Goal: Task Accomplishment & Management: Complete application form

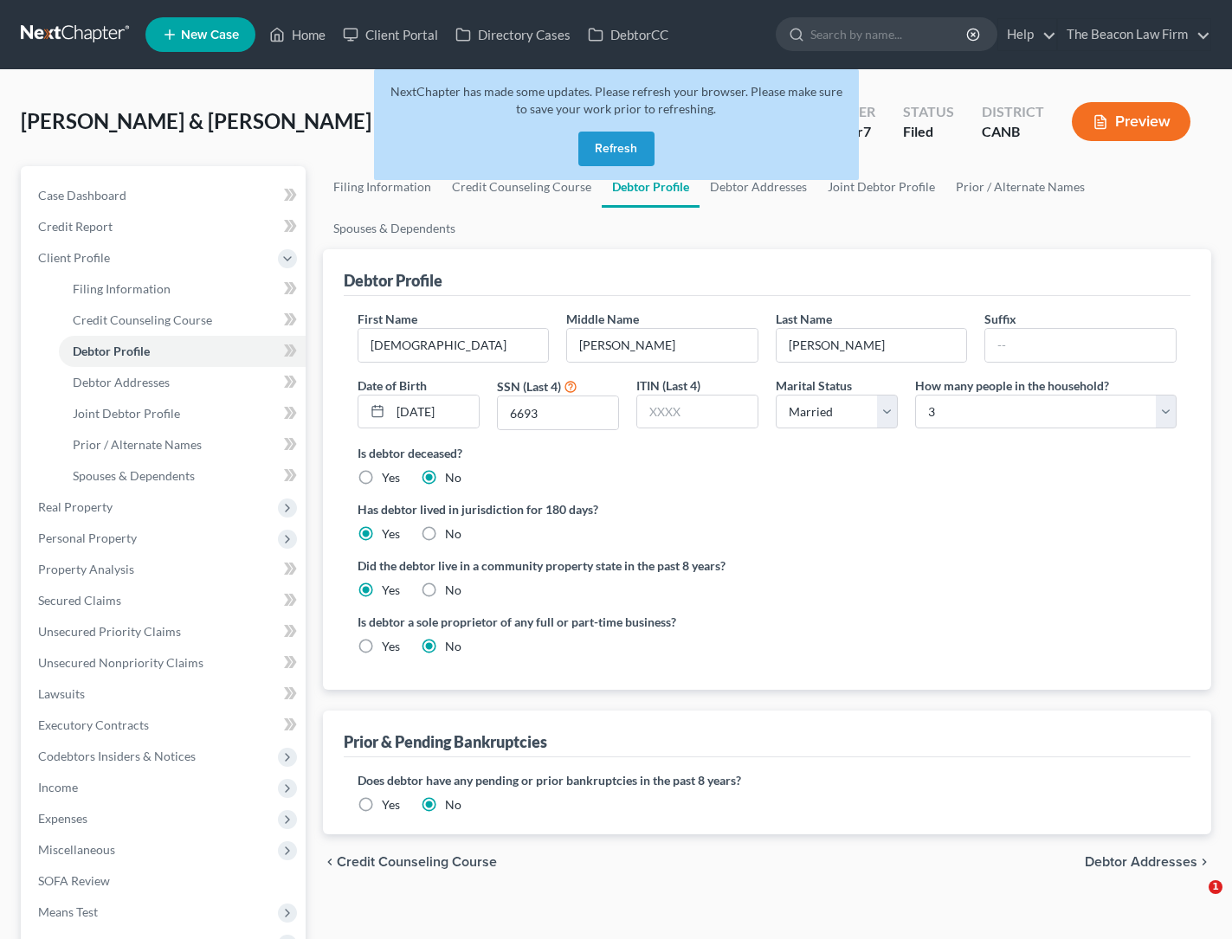
select select "1"
select select "2"
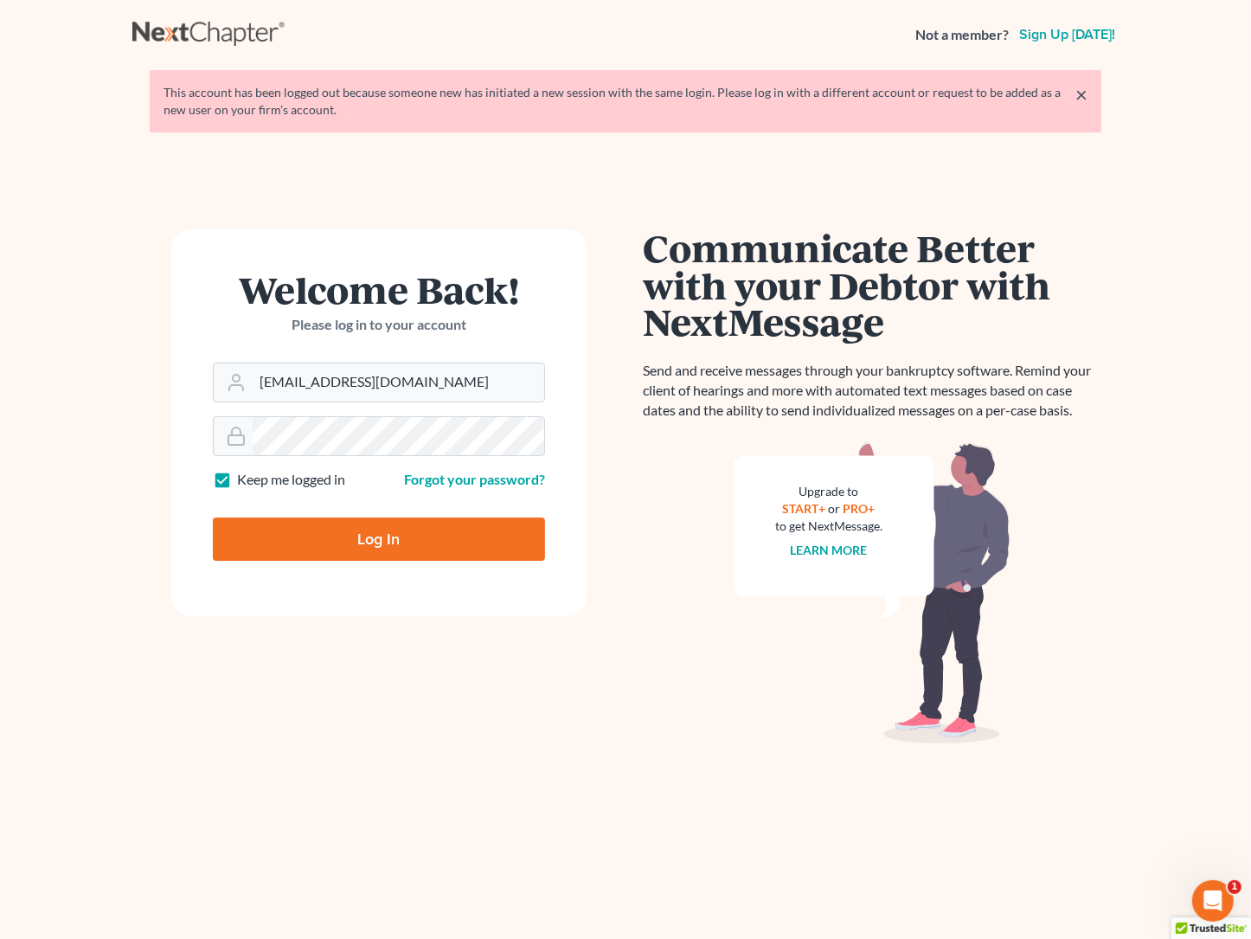
click at [379, 537] on input "Log In" at bounding box center [379, 539] width 332 height 43
type input "Thinking..."
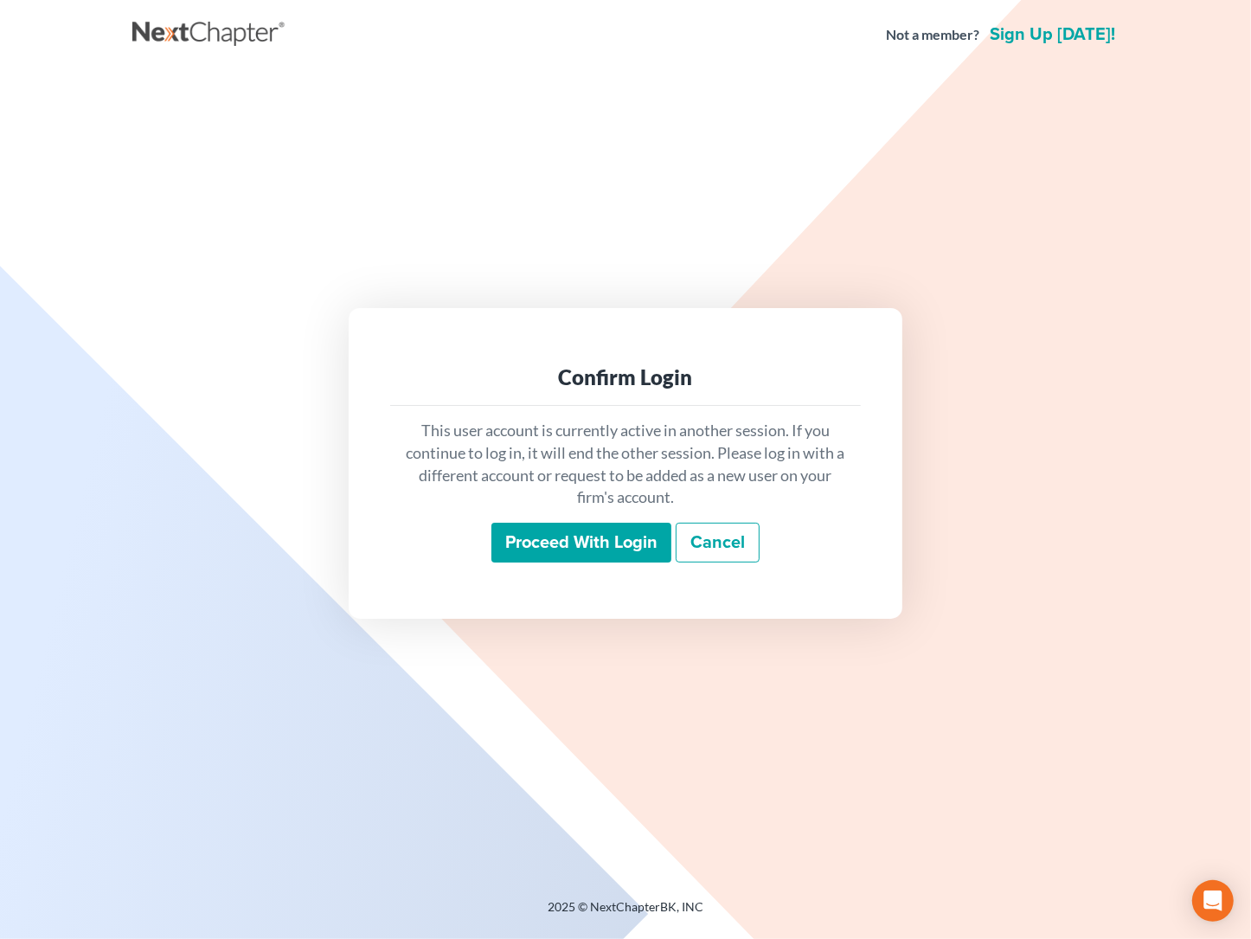
click at [611, 550] on input "Proceed with login" at bounding box center [582, 543] width 180 height 40
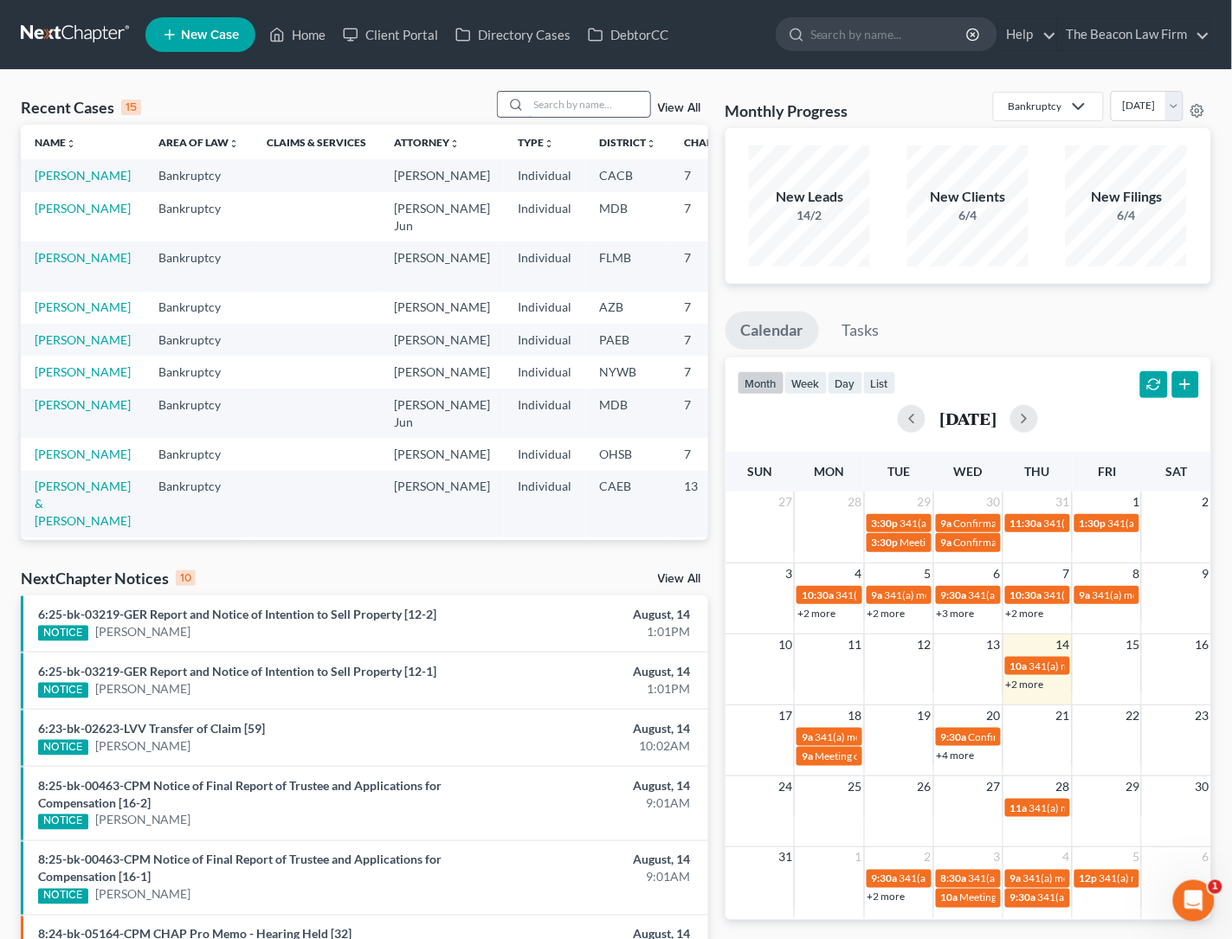
click at [594, 106] on input "search" at bounding box center [589, 104] width 121 height 25
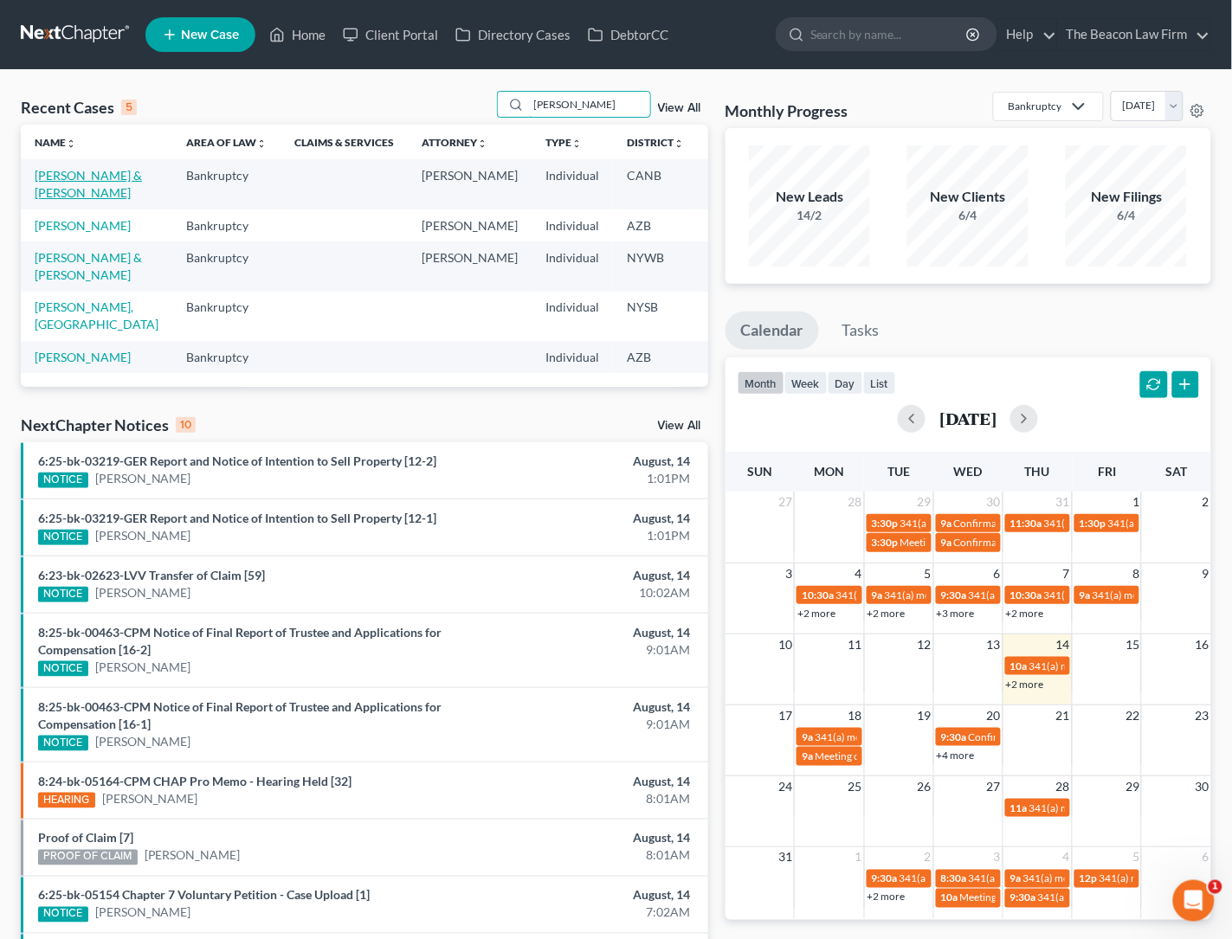
type input "[PERSON_NAME]"
click at [59, 189] on link "Diaz, Christian & Tara" at bounding box center [88, 184] width 107 height 32
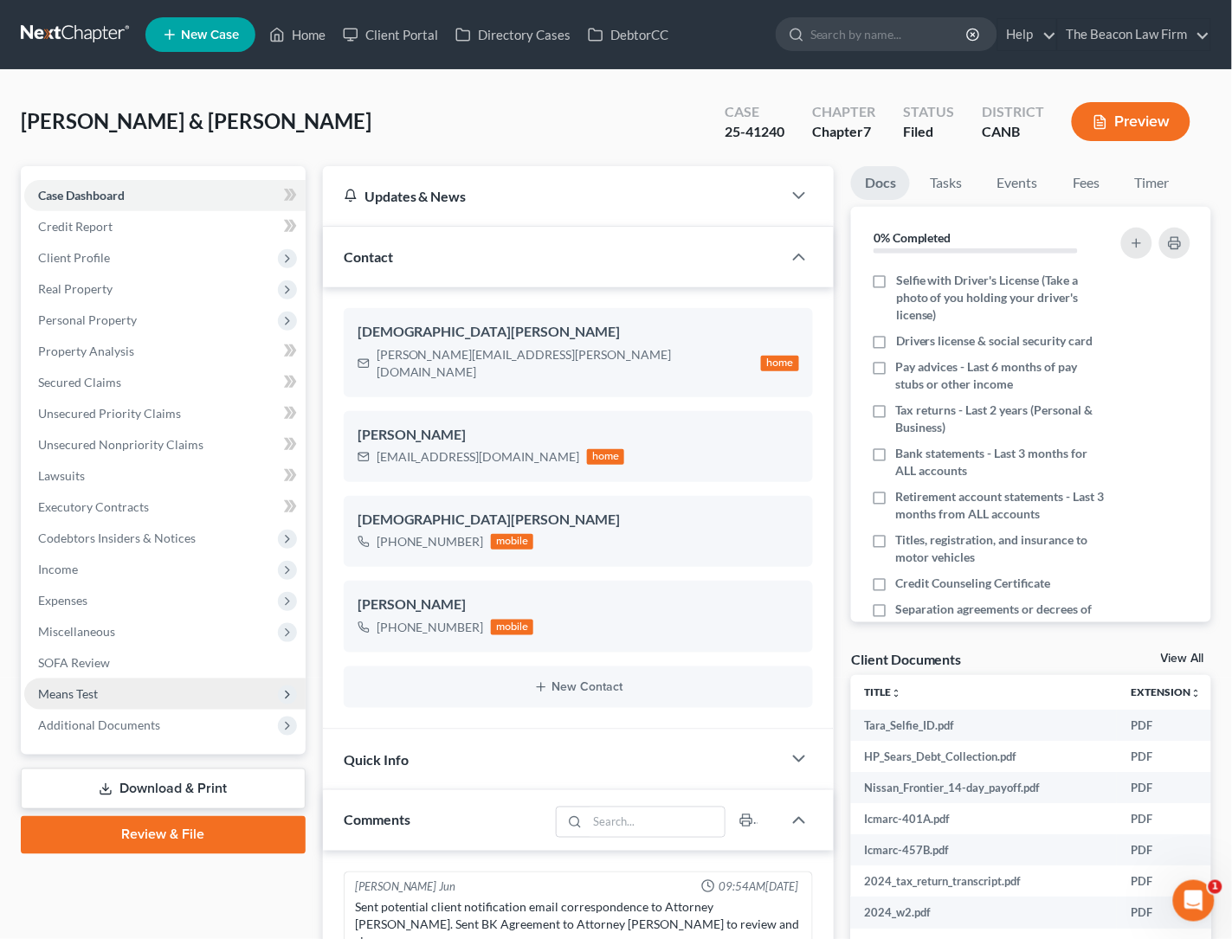
scroll to position [471, 0]
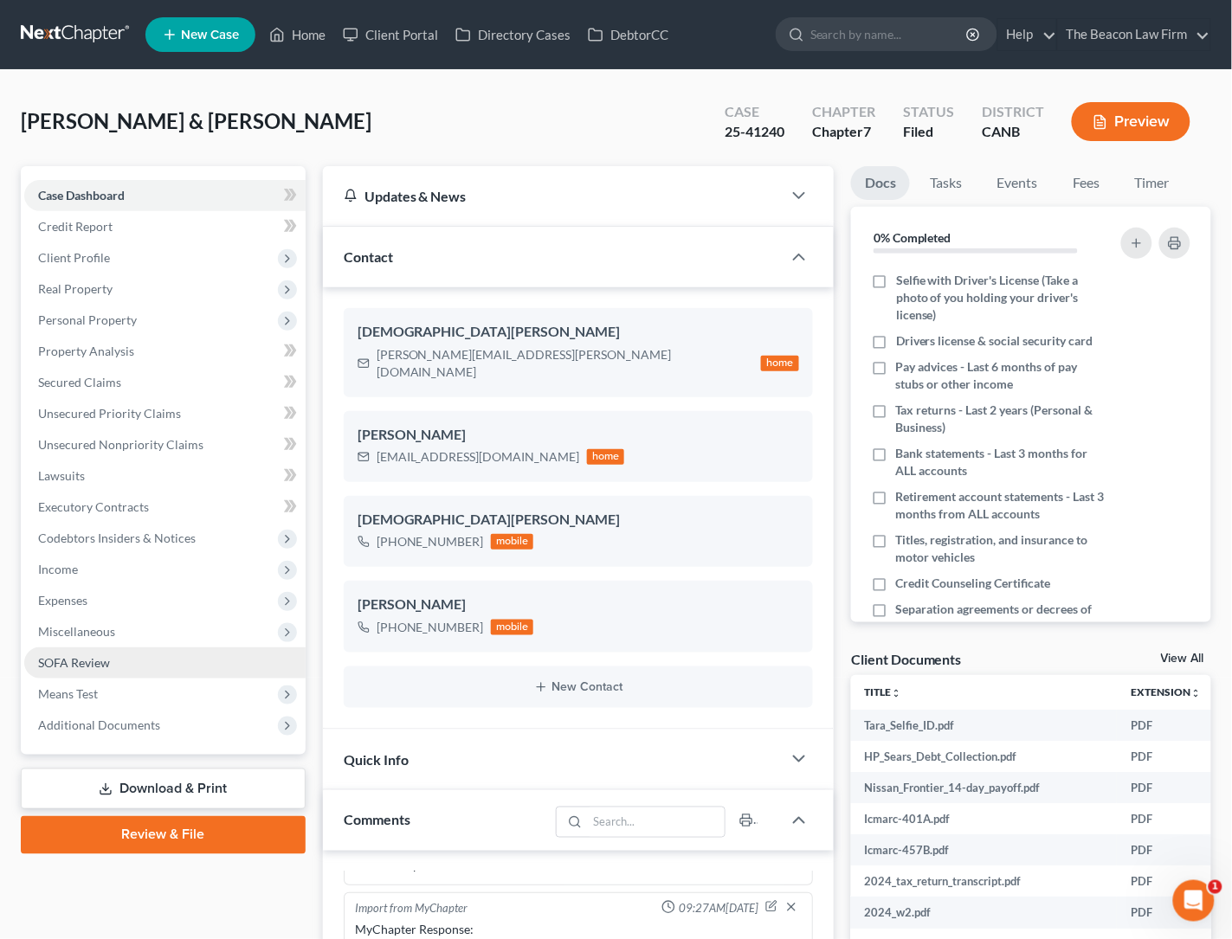
click at [83, 655] on span "SOFA Review" at bounding box center [74, 662] width 72 height 15
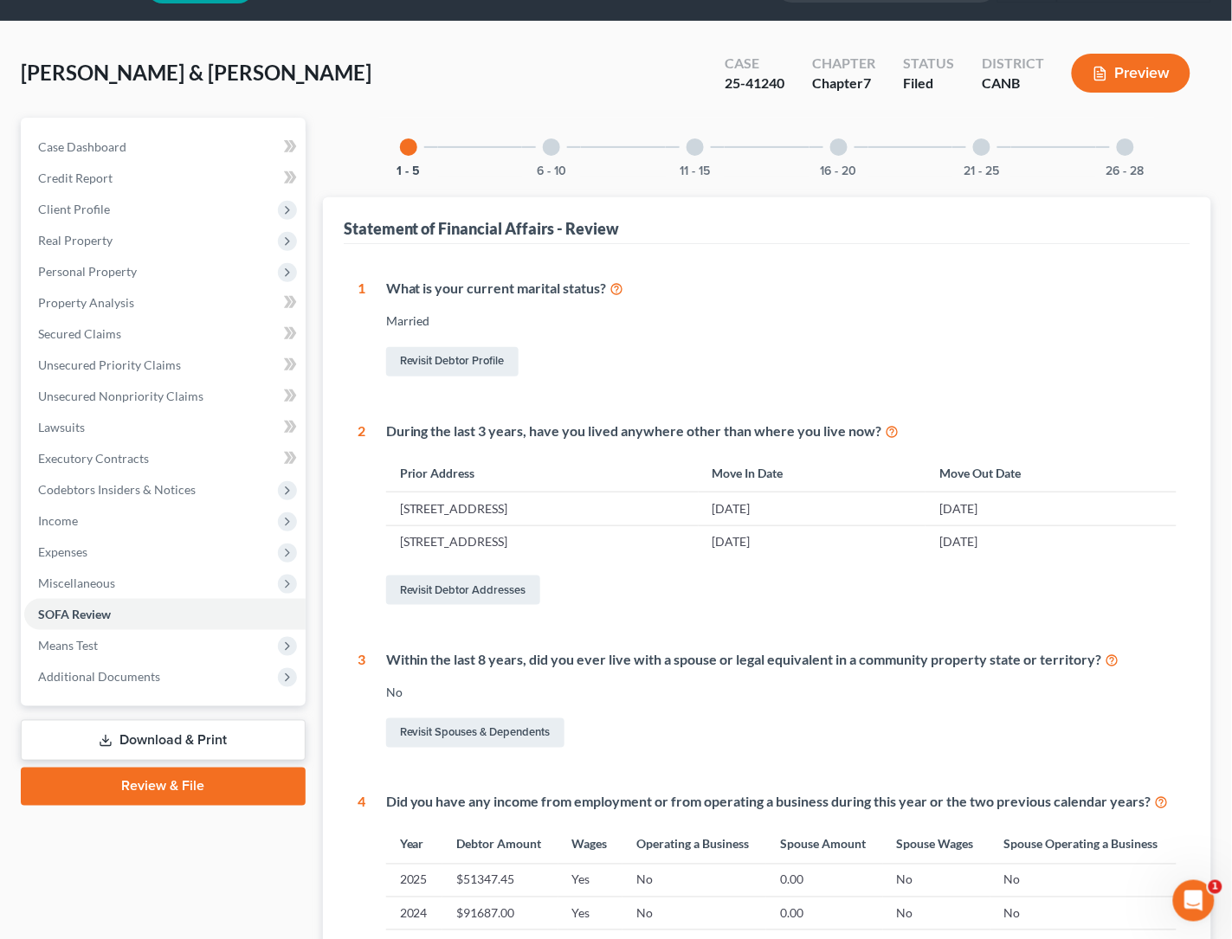
scroll to position [20, 0]
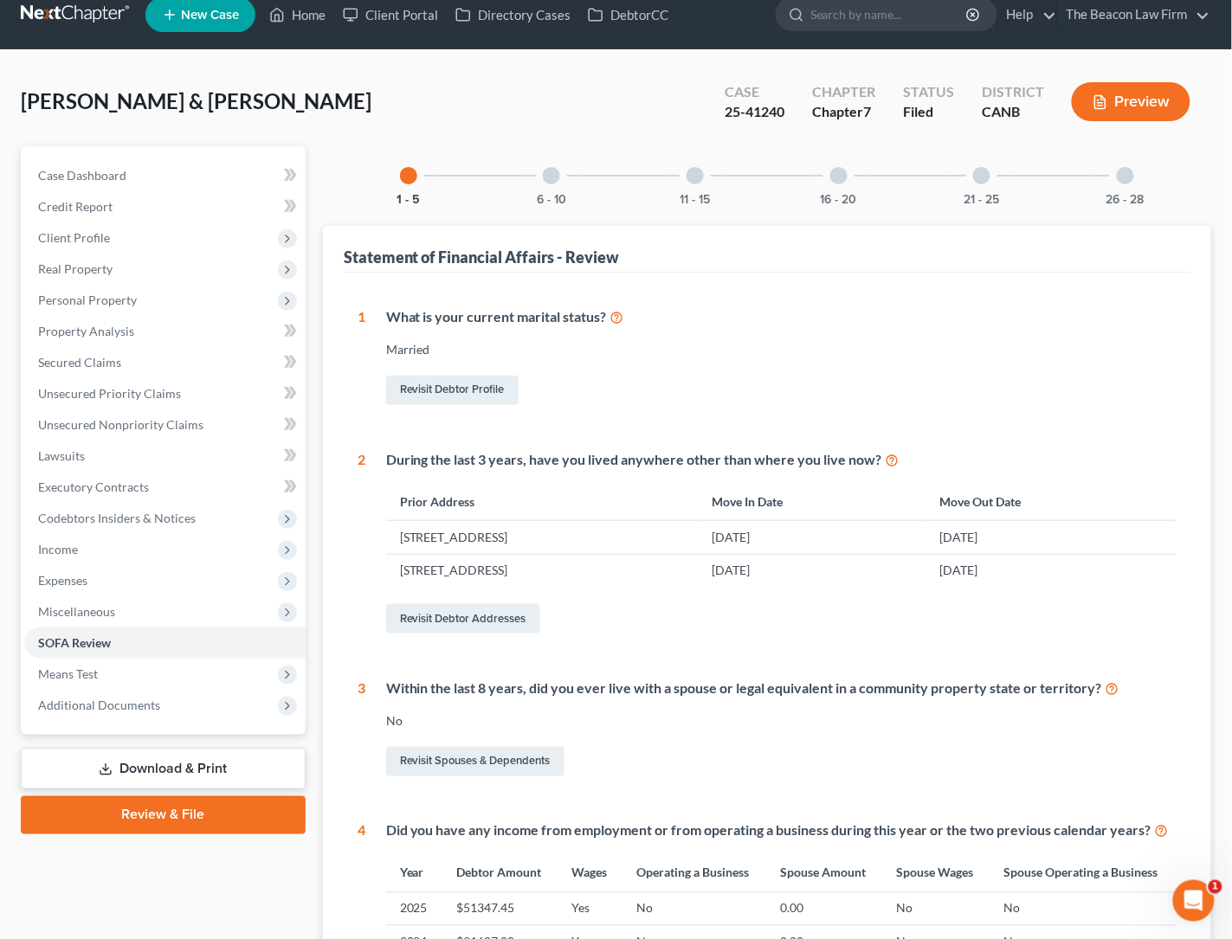
click at [561, 170] on div "6 - 10" at bounding box center [551, 175] width 59 height 59
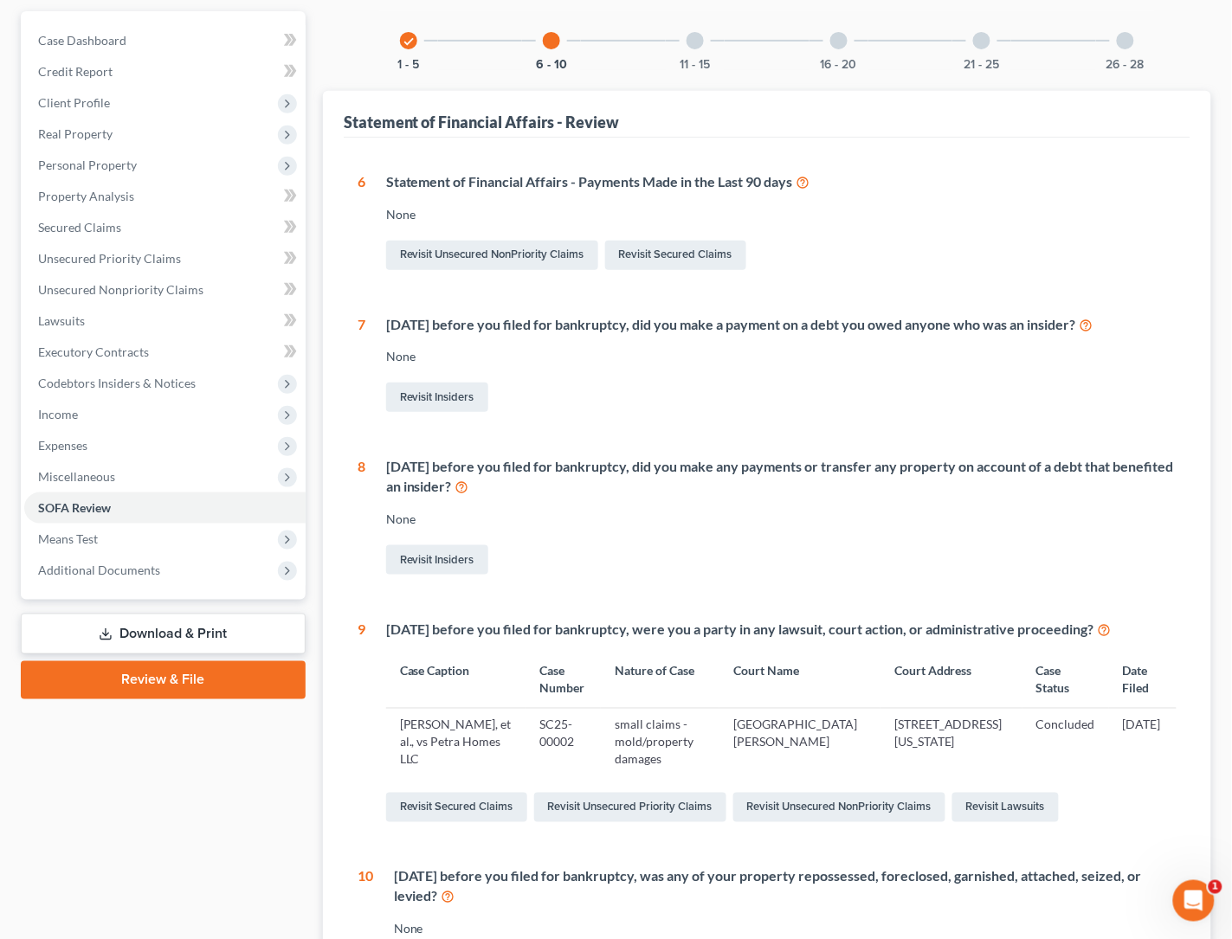
scroll to position [127, 0]
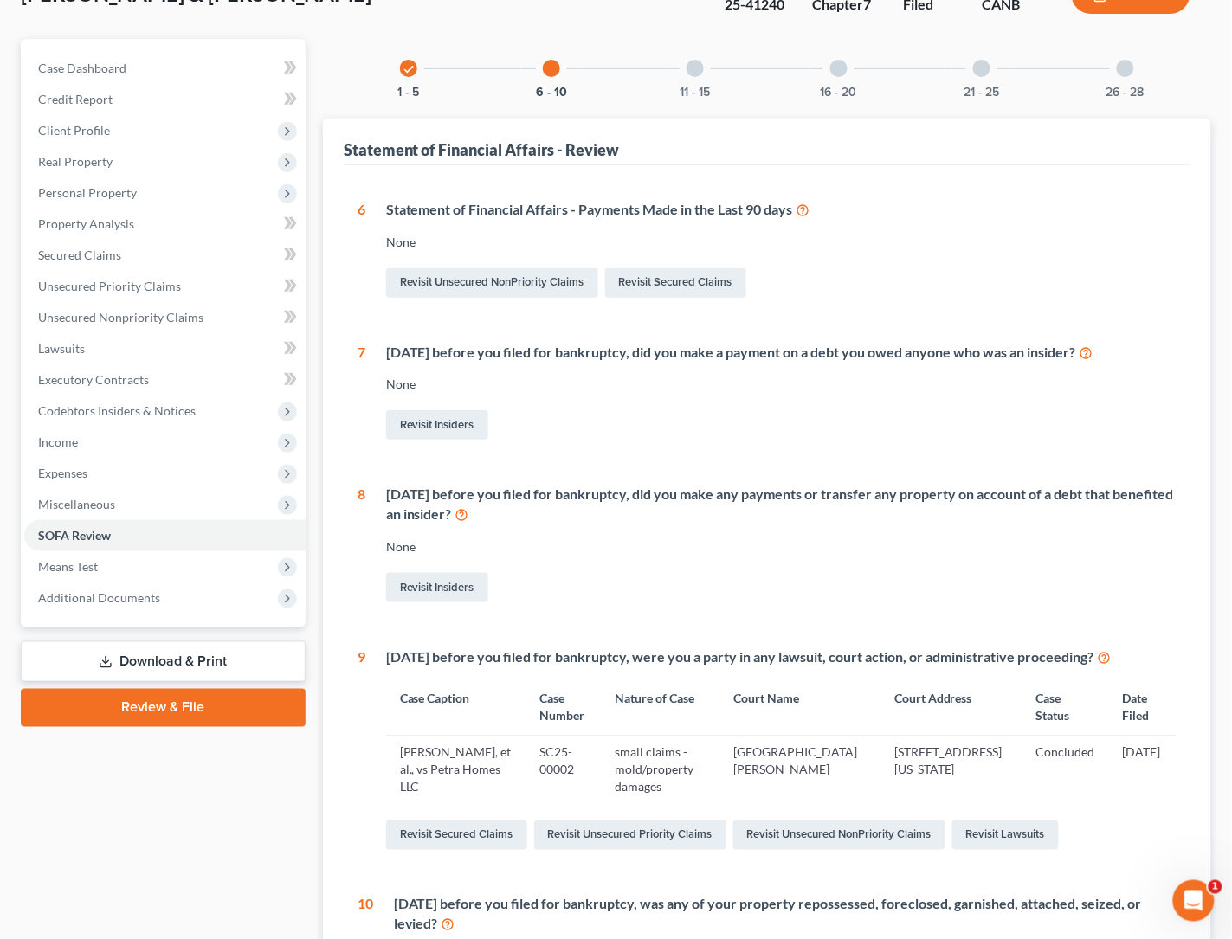
click at [689, 65] on div at bounding box center [694, 68] width 17 height 17
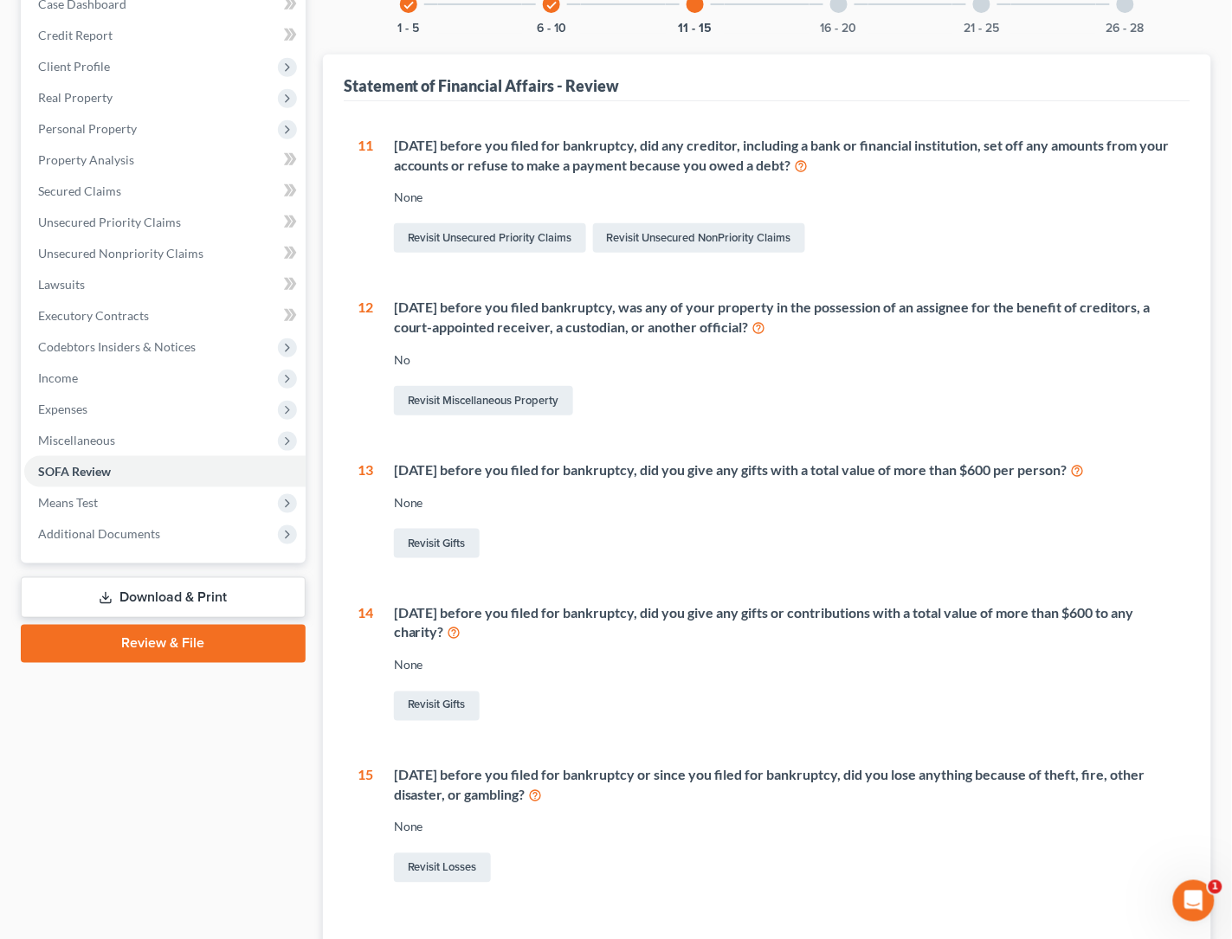
scroll to position [61, 0]
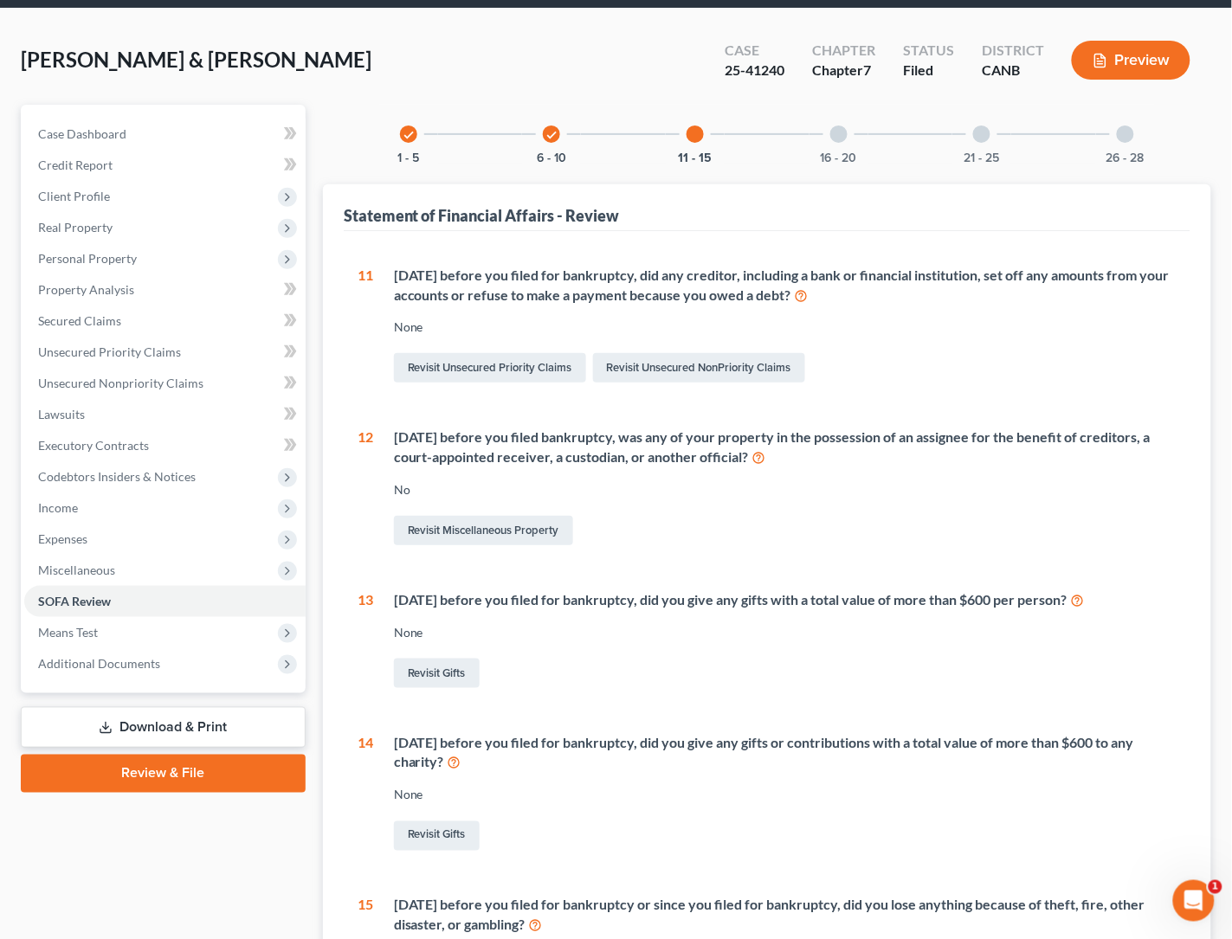
click at [833, 129] on div at bounding box center [838, 133] width 17 height 17
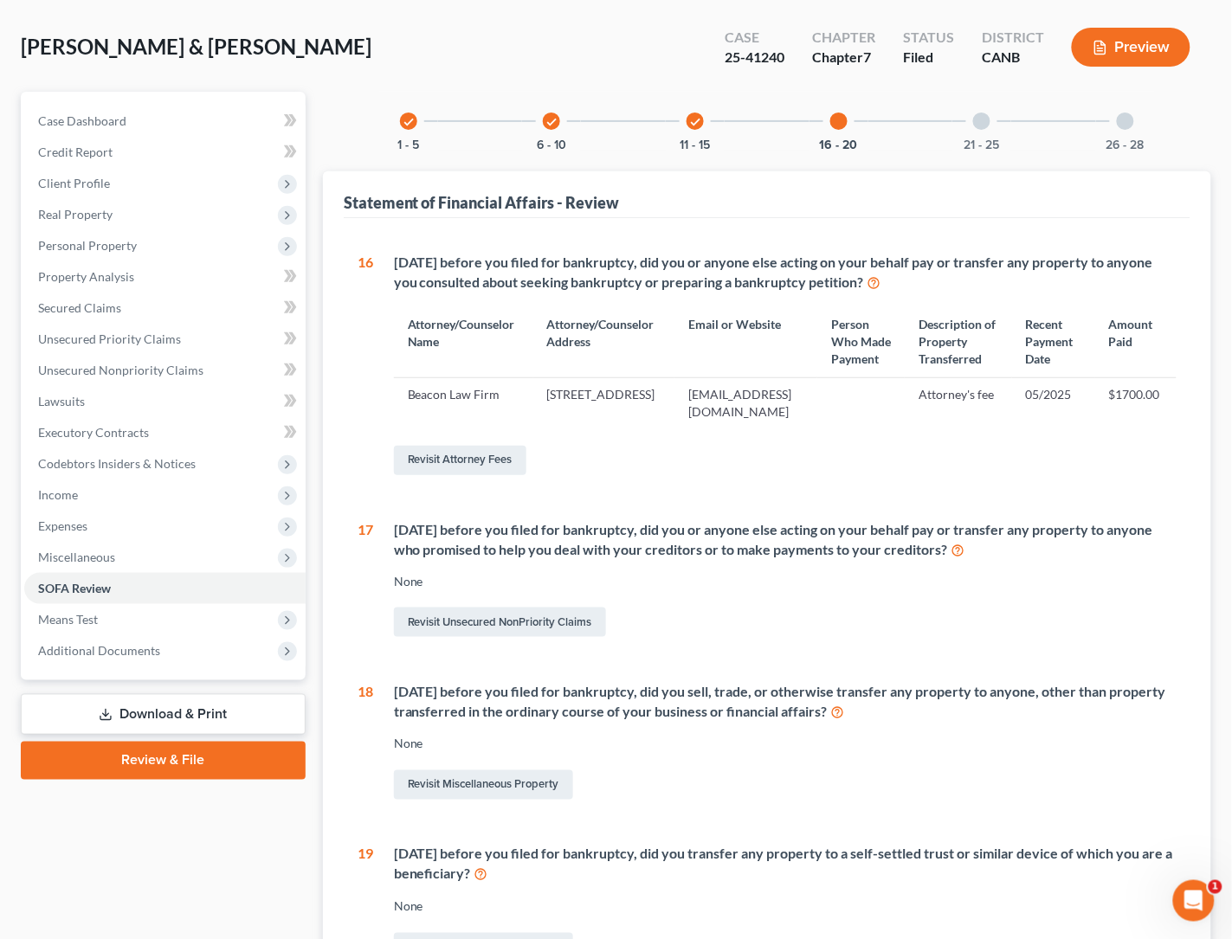
scroll to position [0, 0]
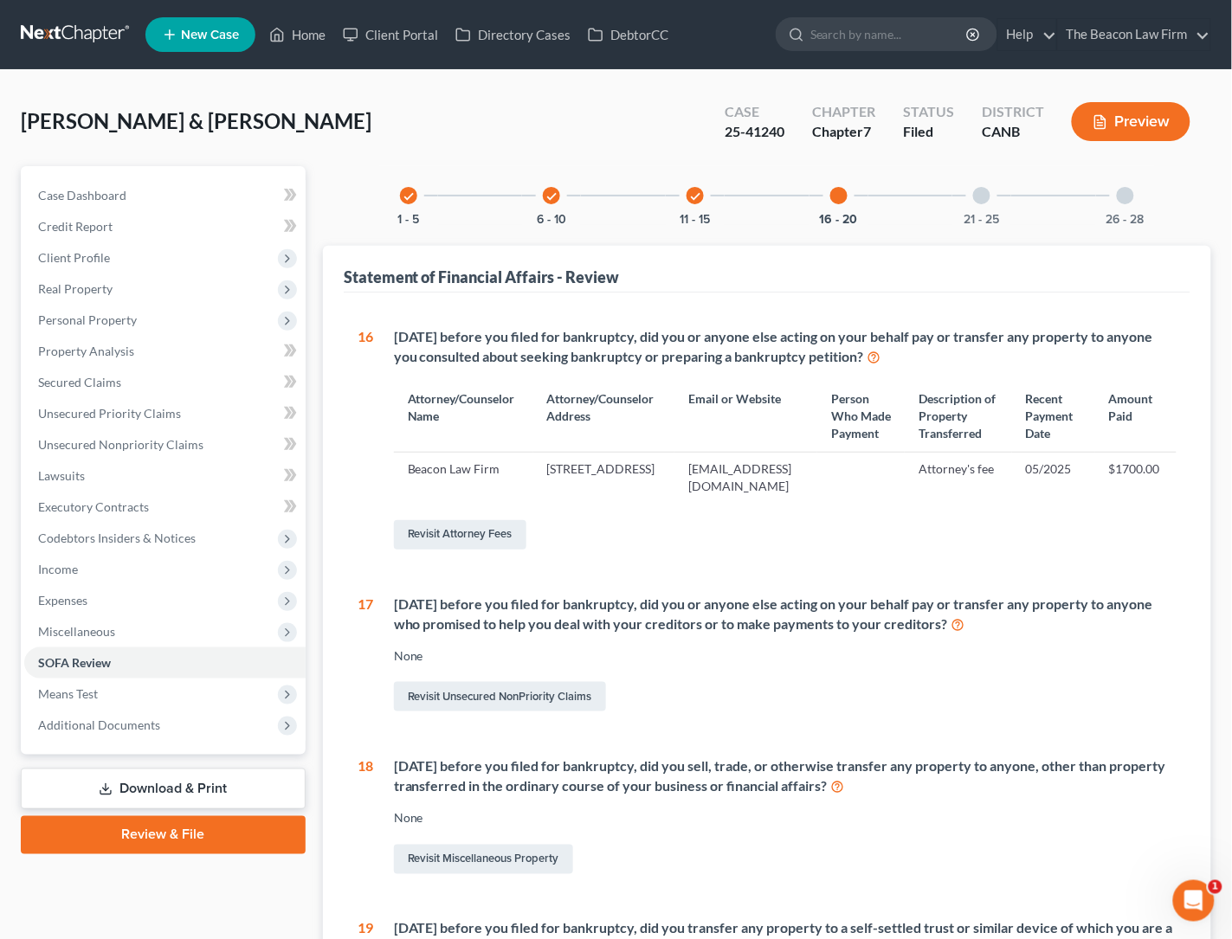
click at [989, 198] on div at bounding box center [981, 195] width 17 height 17
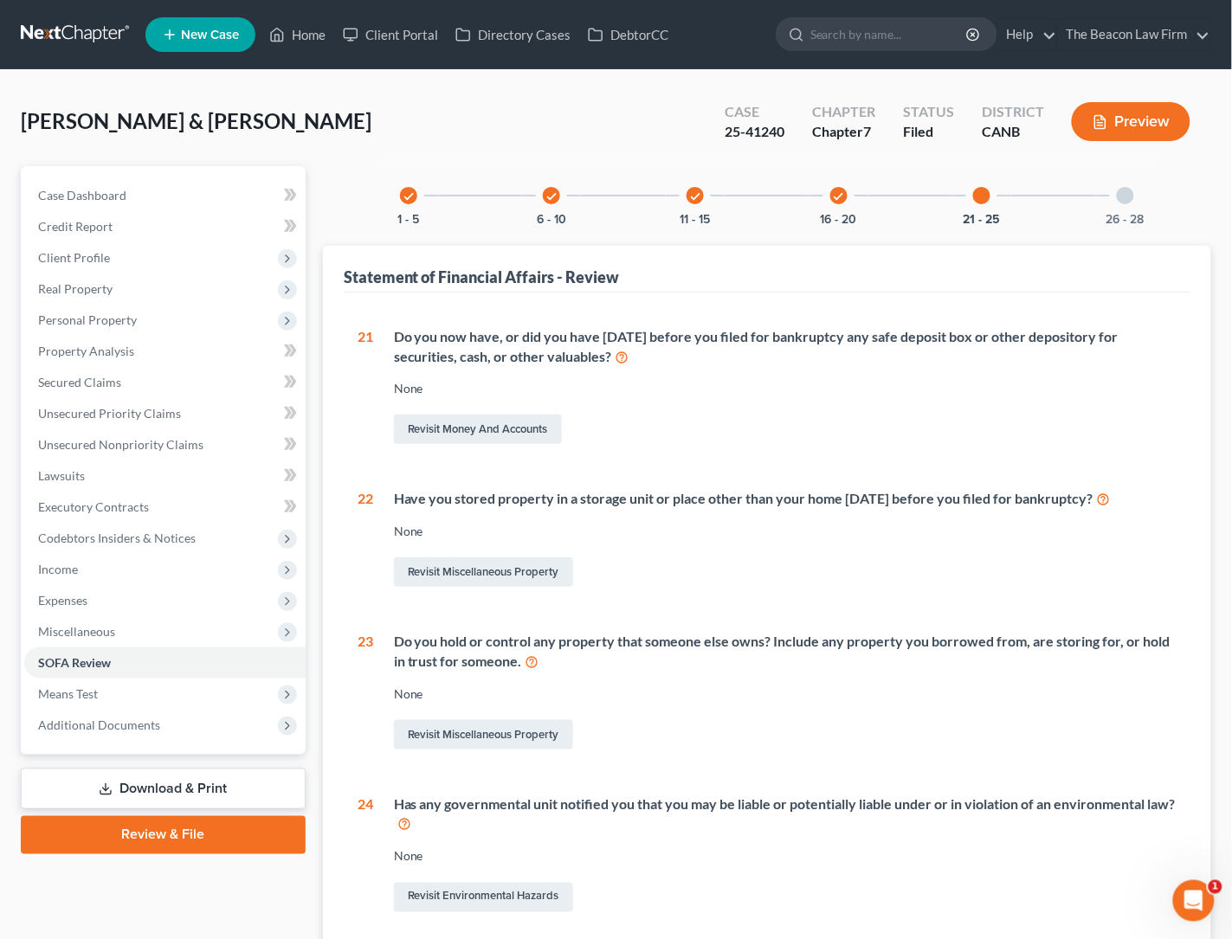
click at [1117, 191] on div at bounding box center [1124, 195] width 17 height 17
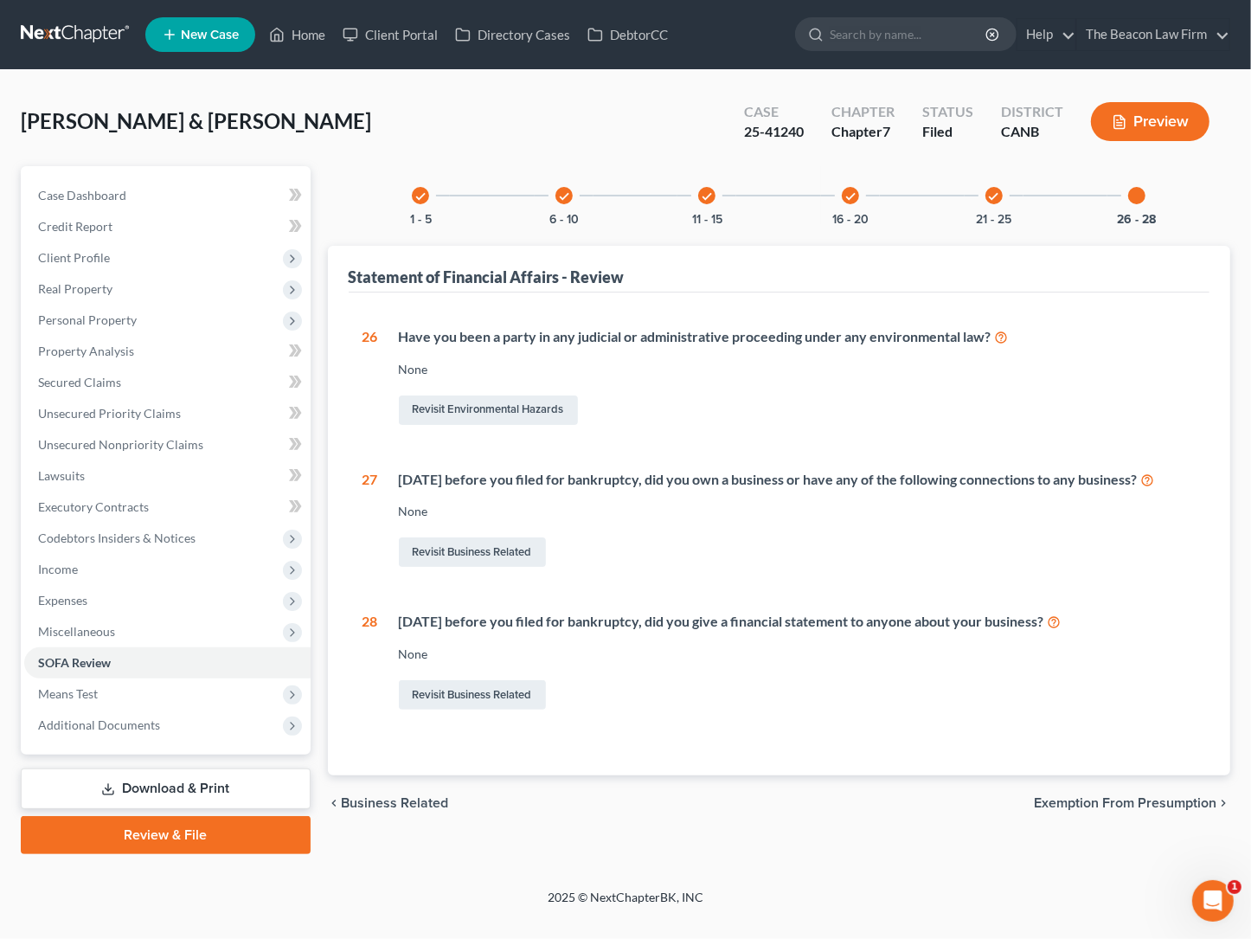
click at [1136, 194] on div at bounding box center [1137, 195] width 17 height 17
click at [997, 190] on icon "check" at bounding box center [994, 196] width 12 height 12
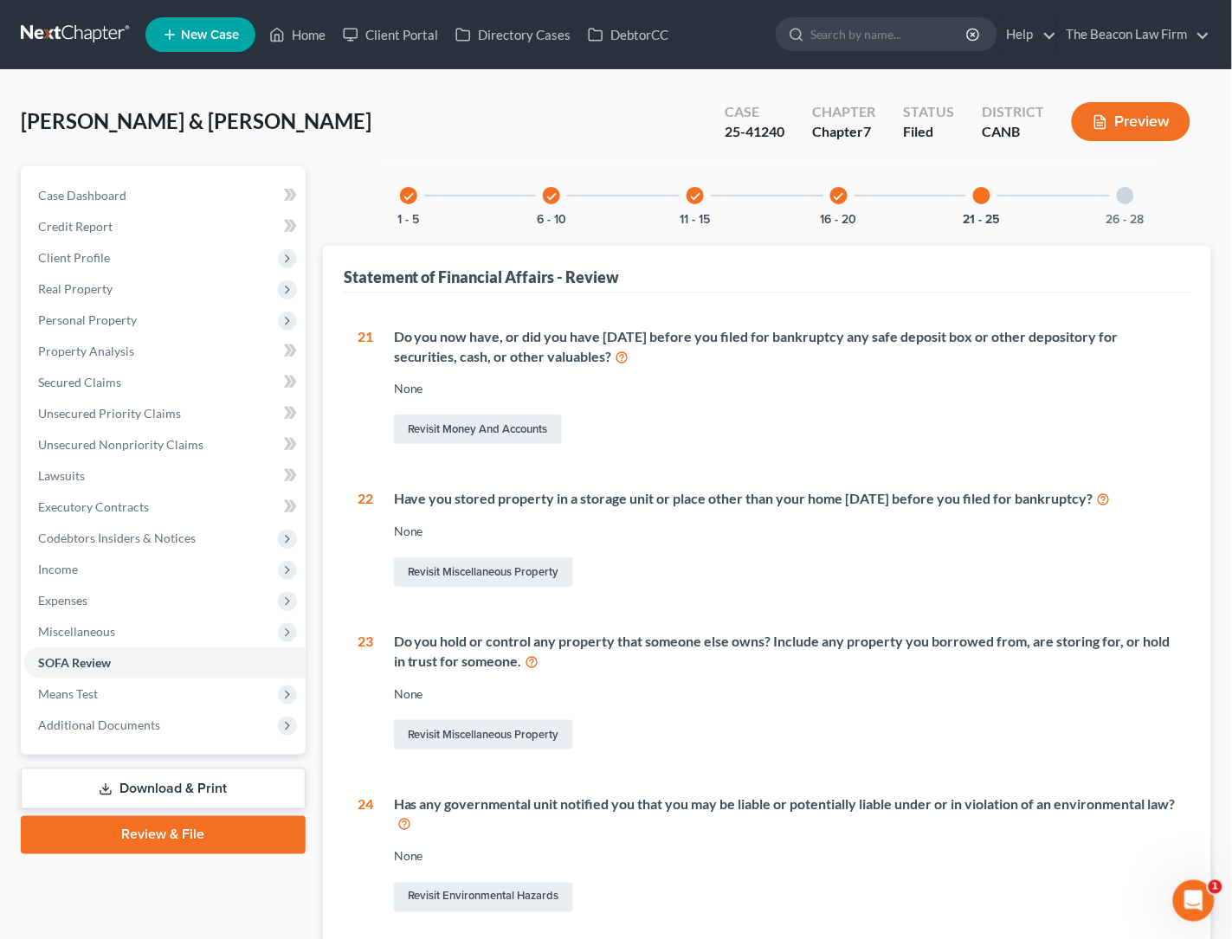
click at [839, 197] on icon "check" at bounding box center [839, 196] width 12 height 12
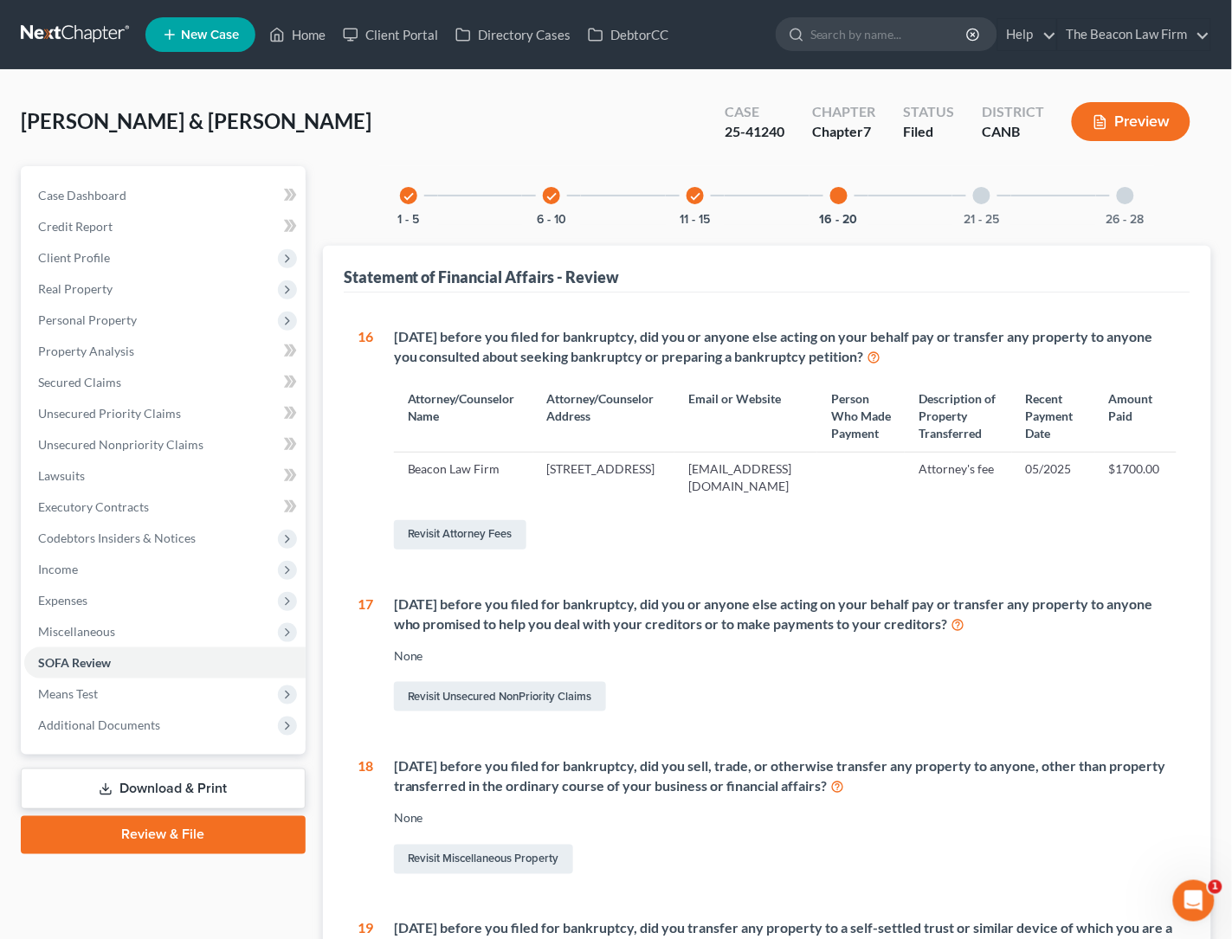
scroll to position [259, 0]
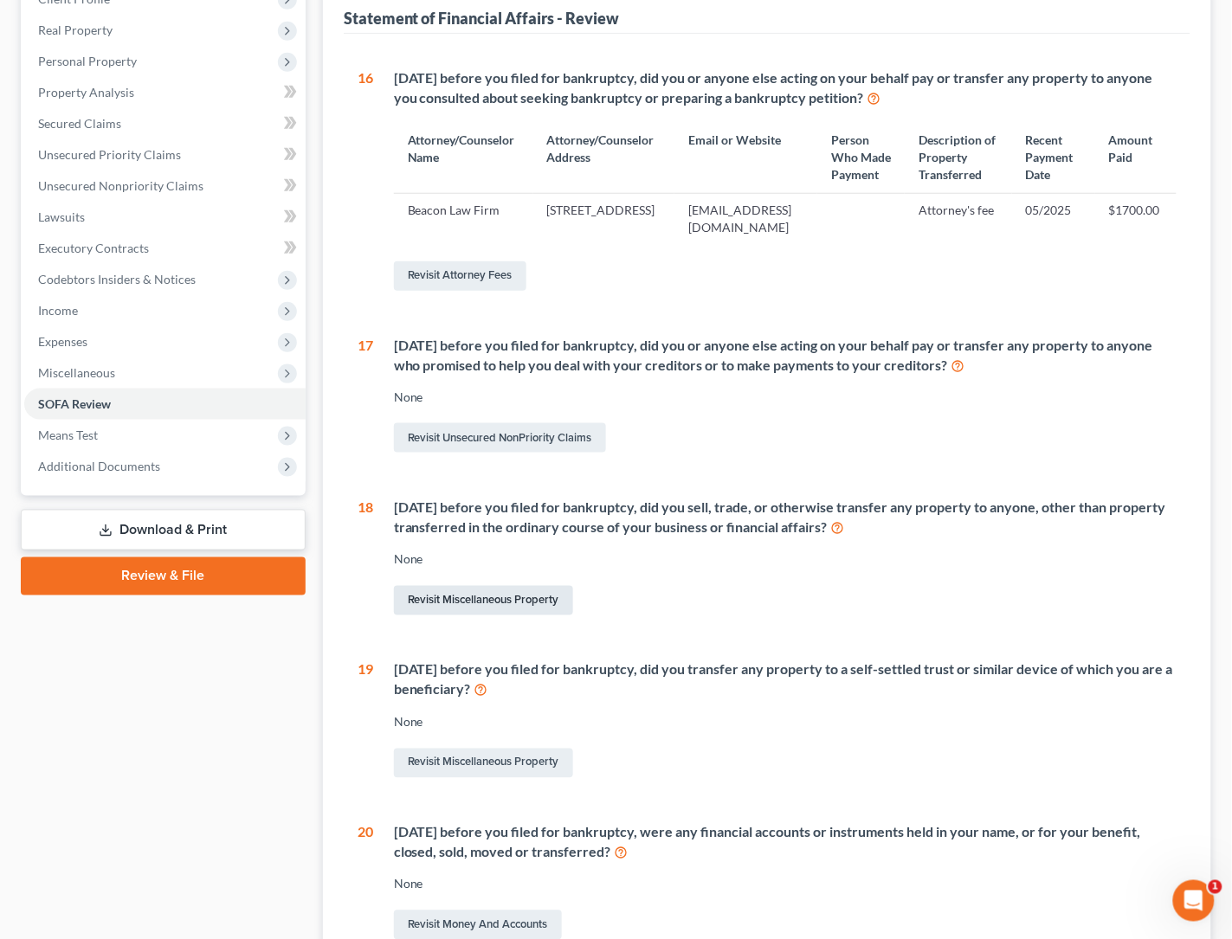
click at [482, 615] on link "Revisit Miscellaneous Property" at bounding box center [483, 600] width 179 height 29
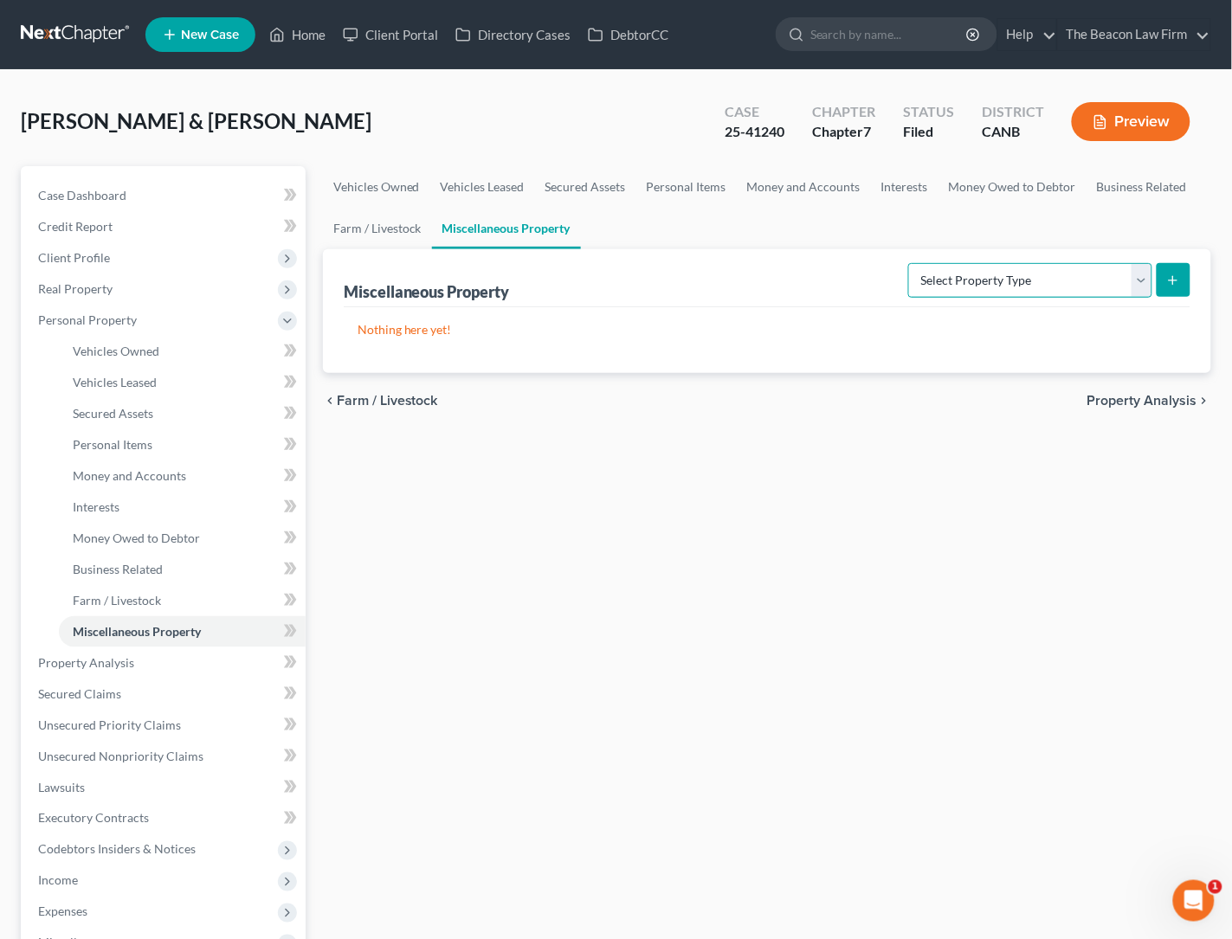
click at [1141, 277] on select "Select Property Type Assigned for Creditor Benefit Within 1 Year Holding for An…" at bounding box center [1030, 280] width 244 height 35
select select "transferred"
click at [908, 263] on select "Select Property Type Assigned for Creditor Benefit Within 1 Year Holding for An…" at bounding box center [1030, 280] width 244 height 35
click at [1172, 280] on icon "submit" at bounding box center [1173, 280] width 14 height 14
select select "Ordinary (within 2 years)"
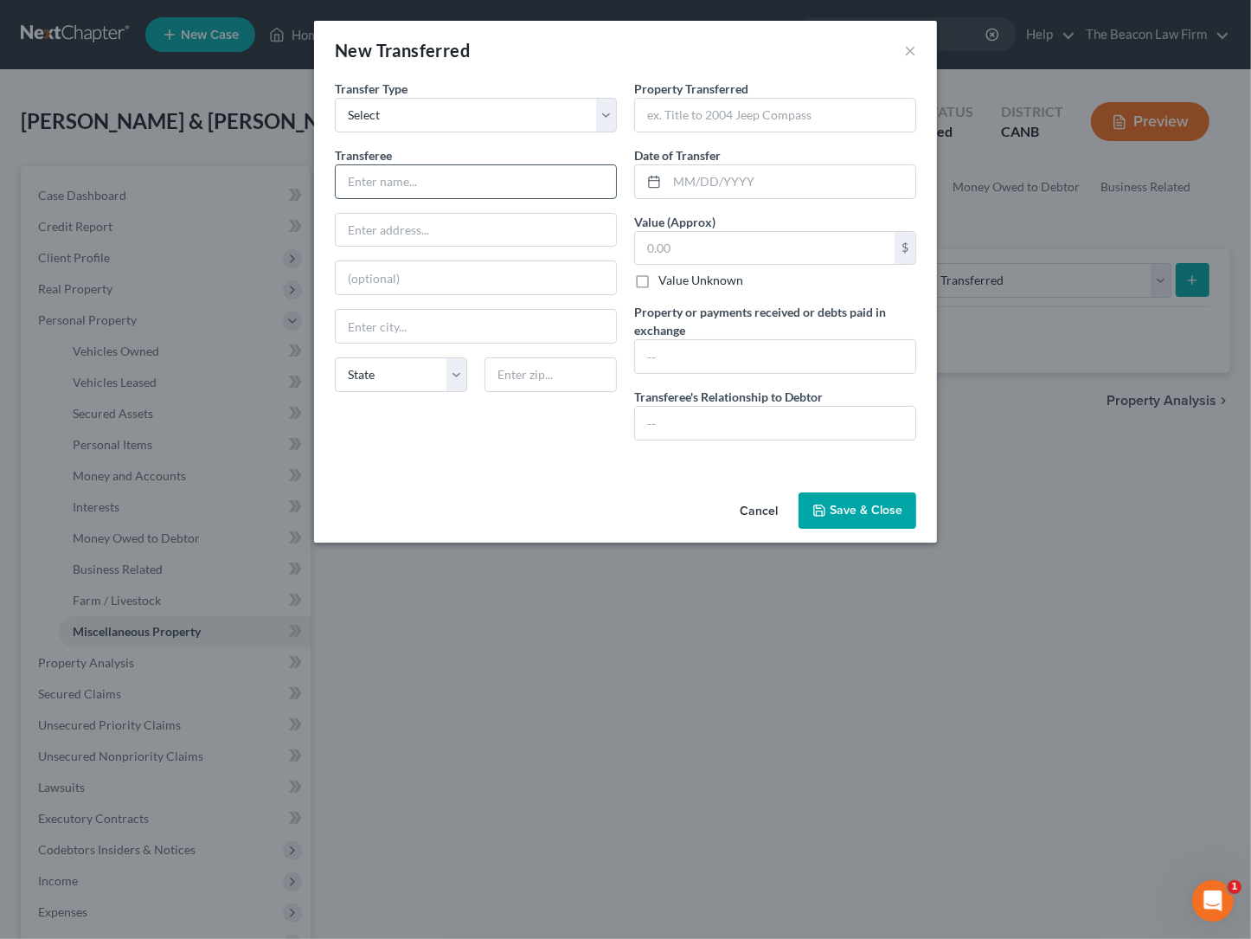
click at [468, 184] on input "text" at bounding box center [476, 181] width 280 height 33
drag, startPoint x: 569, startPoint y: 37, endPoint x: 702, endPoint y: 86, distance: 141.8
click at [702, 86] on div "New Transferred × An exemption set must first be selected from the Filing Infor…" at bounding box center [625, 282] width 623 height 522
click at [640, 38] on div "New Transferred ×" at bounding box center [625, 50] width 623 height 59
drag, startPoint x: 565, startPoint y: 34, endPoint x: 624, endPoint y: 36, distance: 58.9
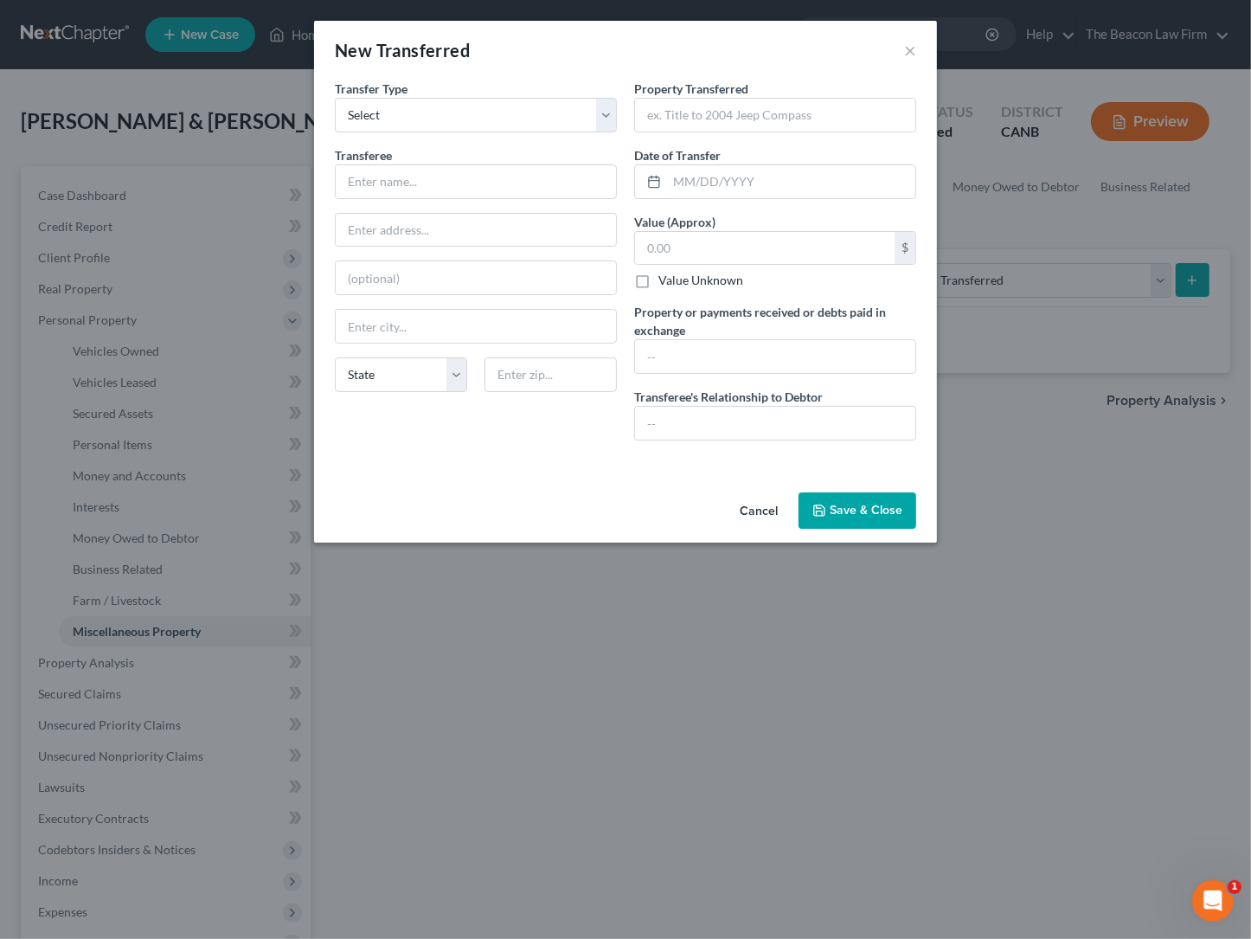
click at [624, 36] on div "New Transferred ×" at bounding box center [625, 50] width 623 height 59
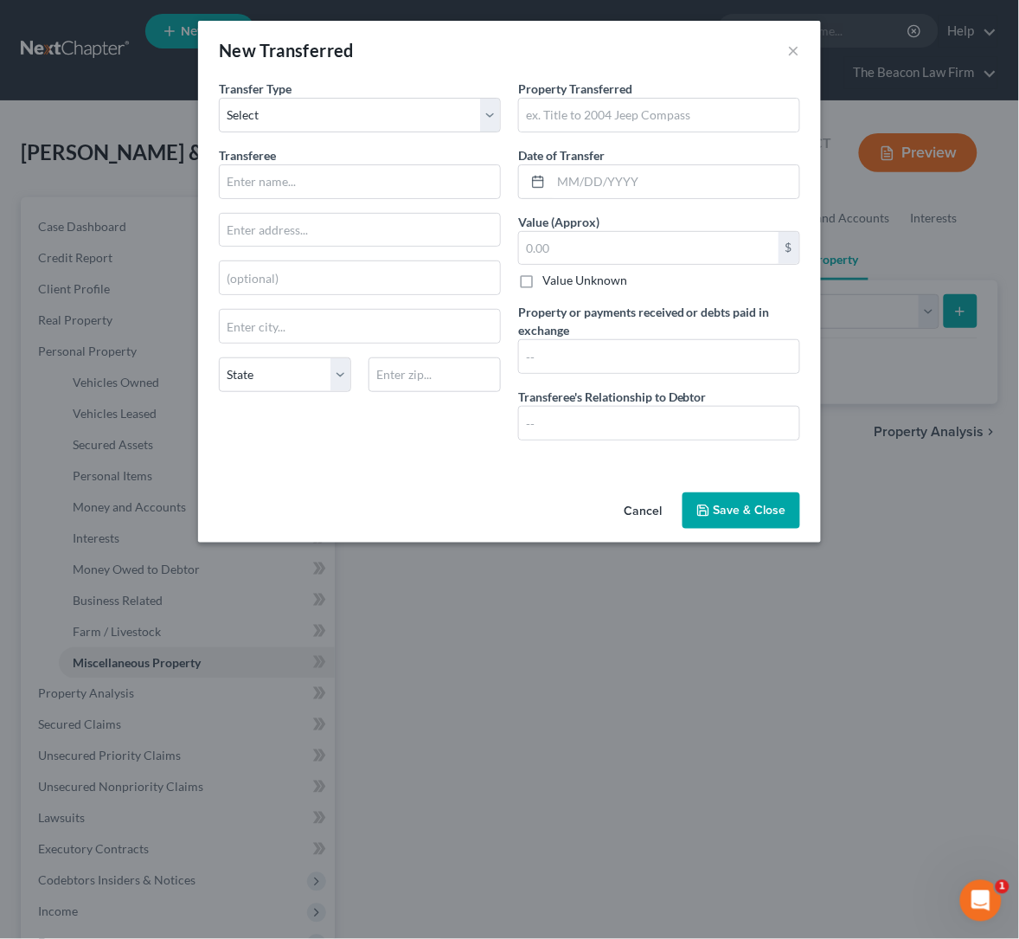
click at [990, 217] on div "New Transferred × An exemption set must first be selected from the Filing Infor…" at bounding box center [509, 469] width 1019 height 939
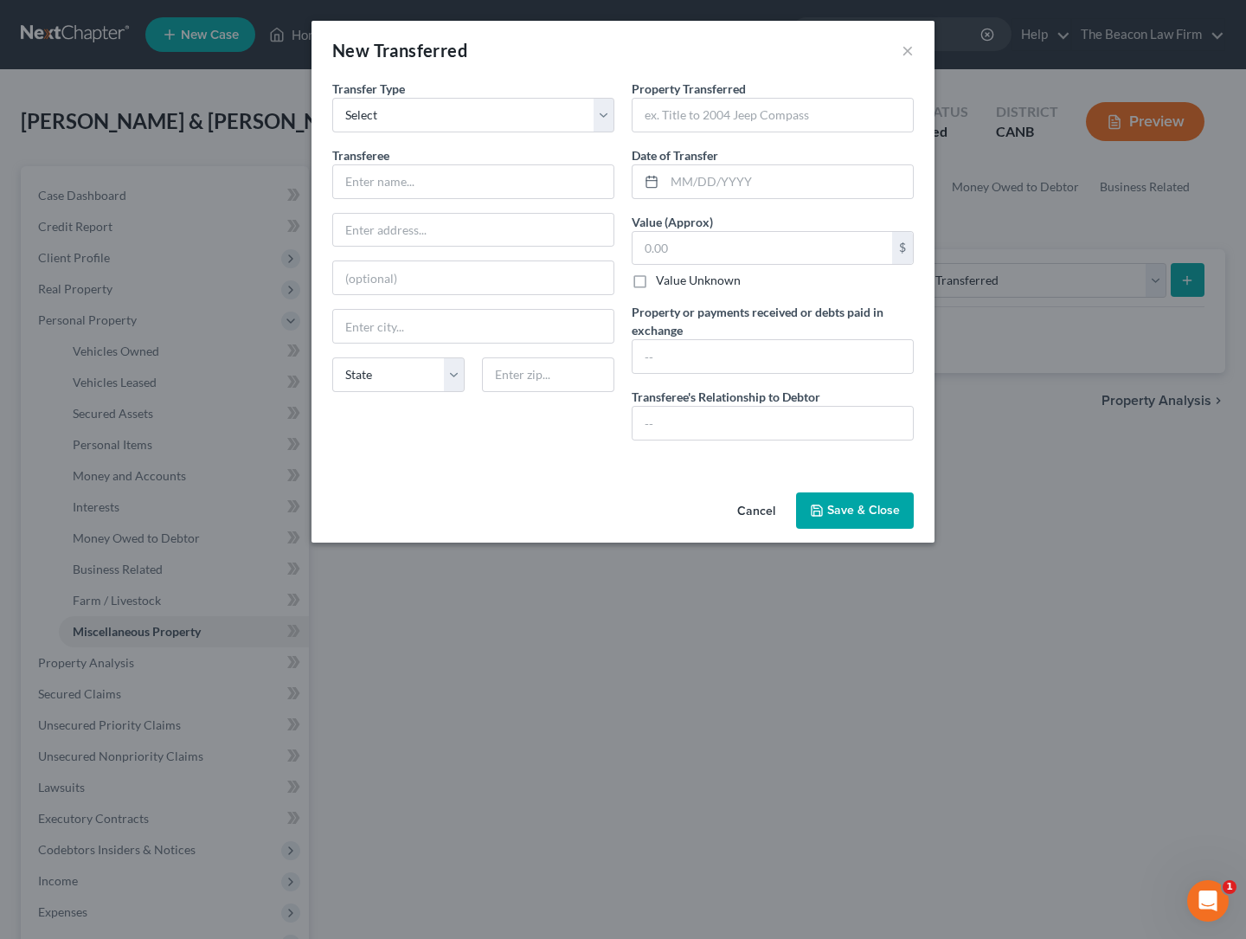
click at [752, 508] on button "Cancel" at bounding box center [757, 511] width 66 height 35
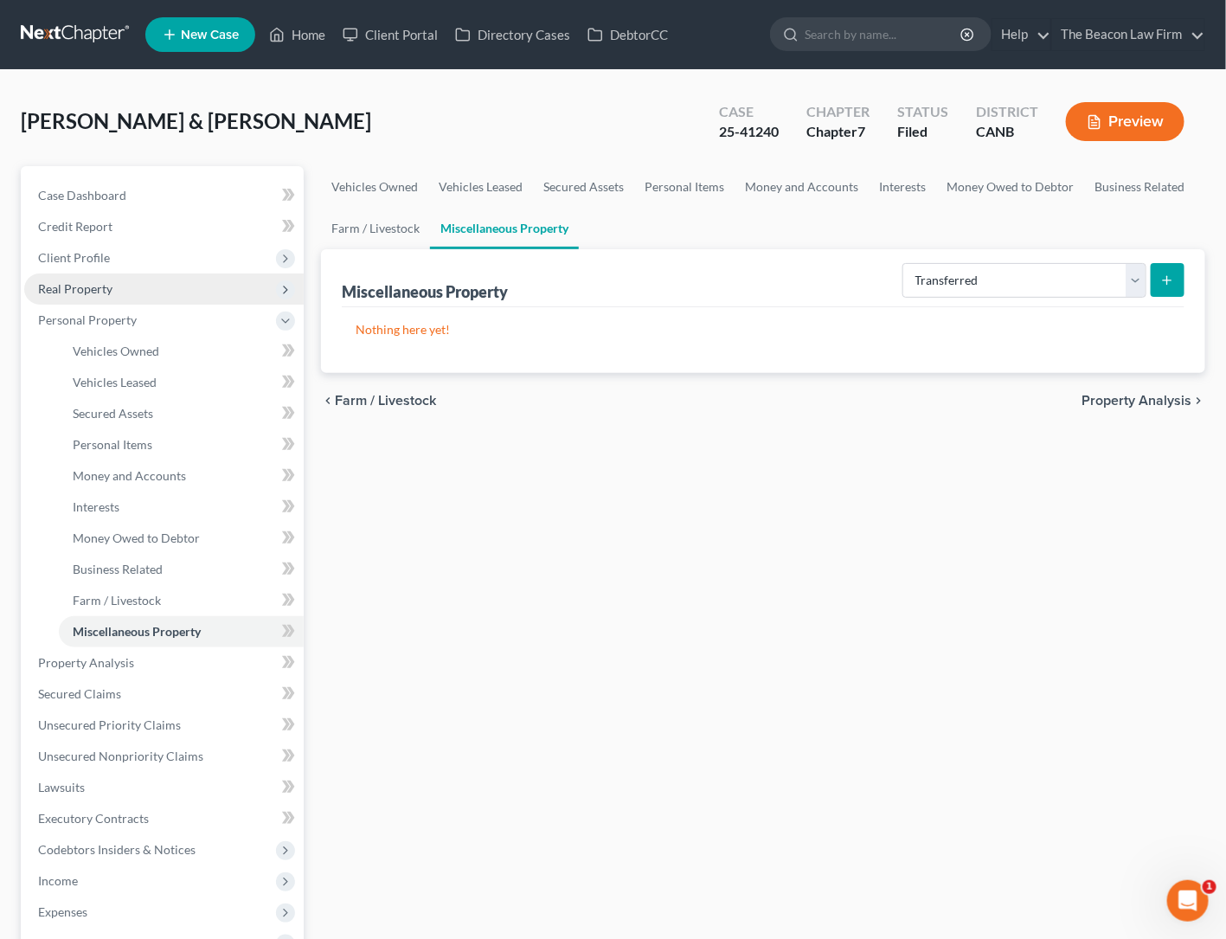
click at [97, 288] on span "Real Property" at bounding box center [75, 288] width 74 height 15
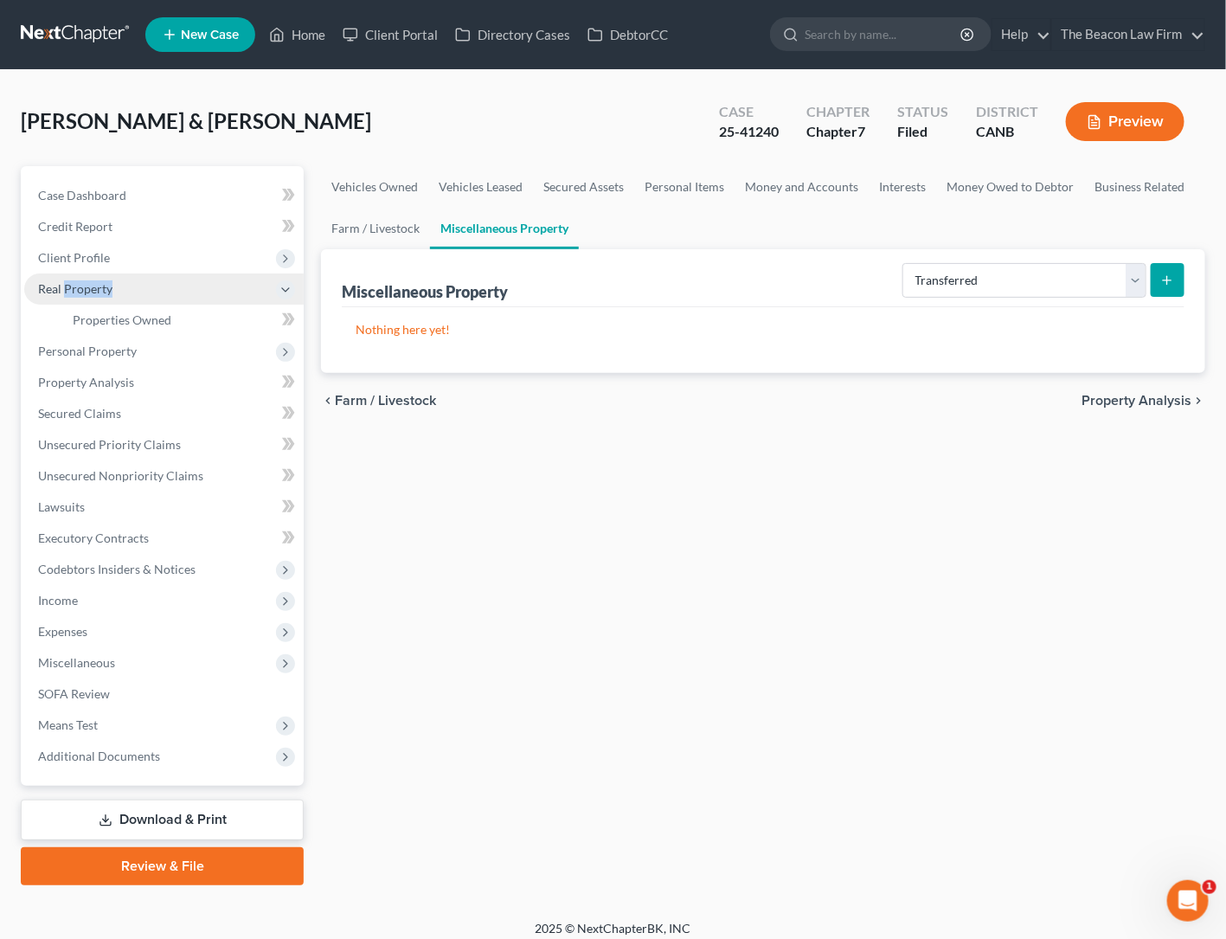
click at [97, 288] on span "Real Property" at bounding box center [75, 288] width 74 height 15
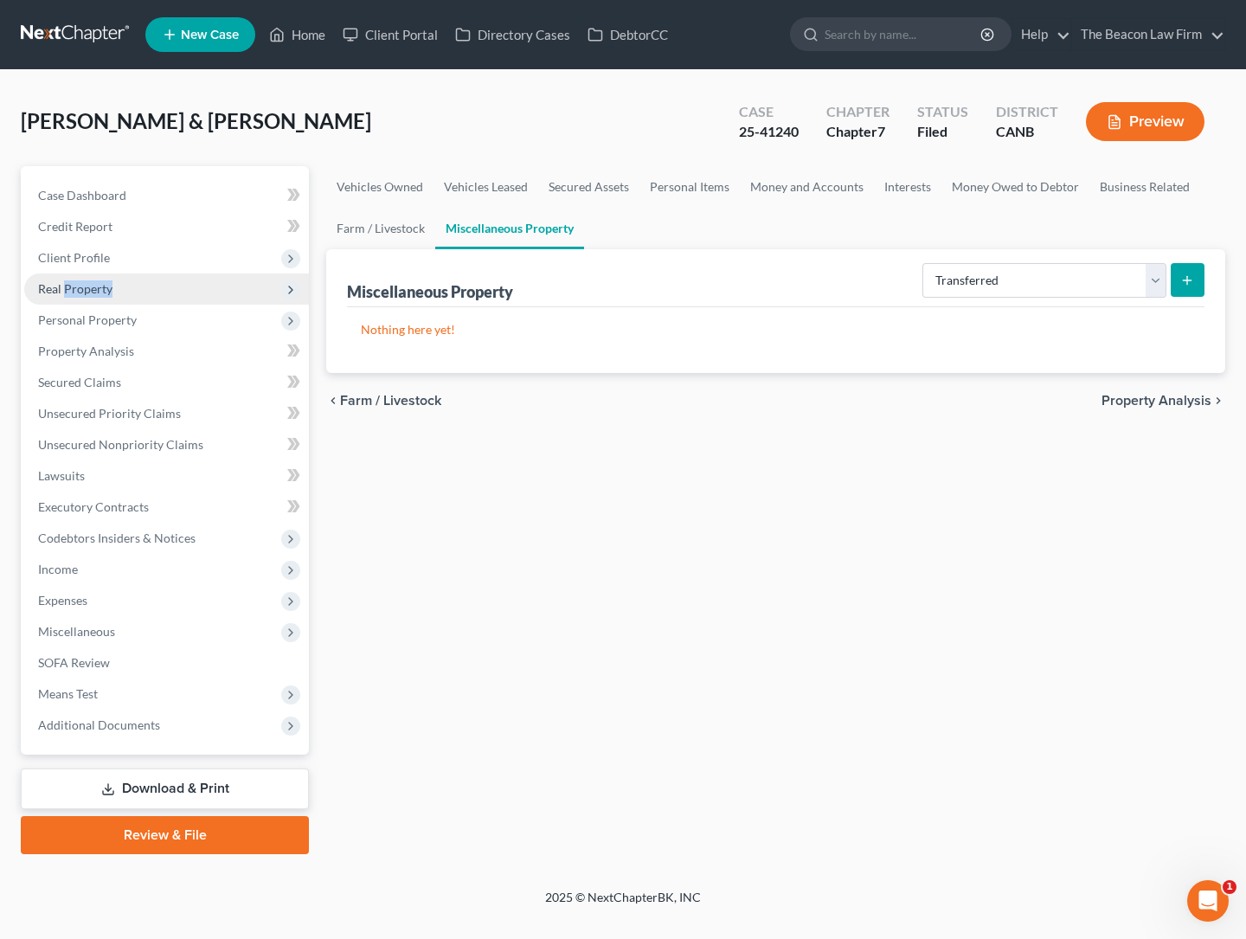
click at [97, 288] on span "Real Property" at bounding box center [75, 288] width 74 height 15
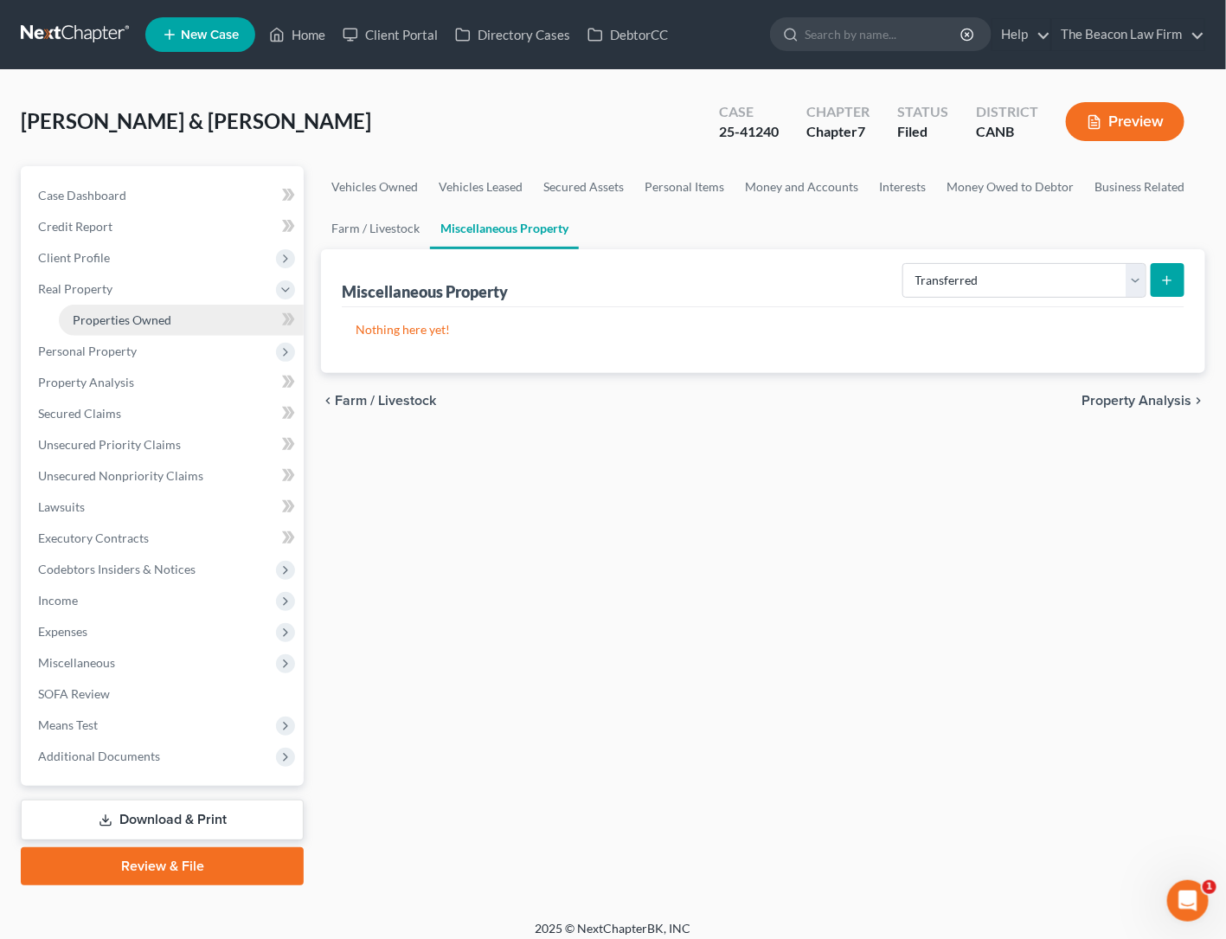
click at [100, 317] on span "Properties Owned" at bounding box center [122, 319] width 99 height 15
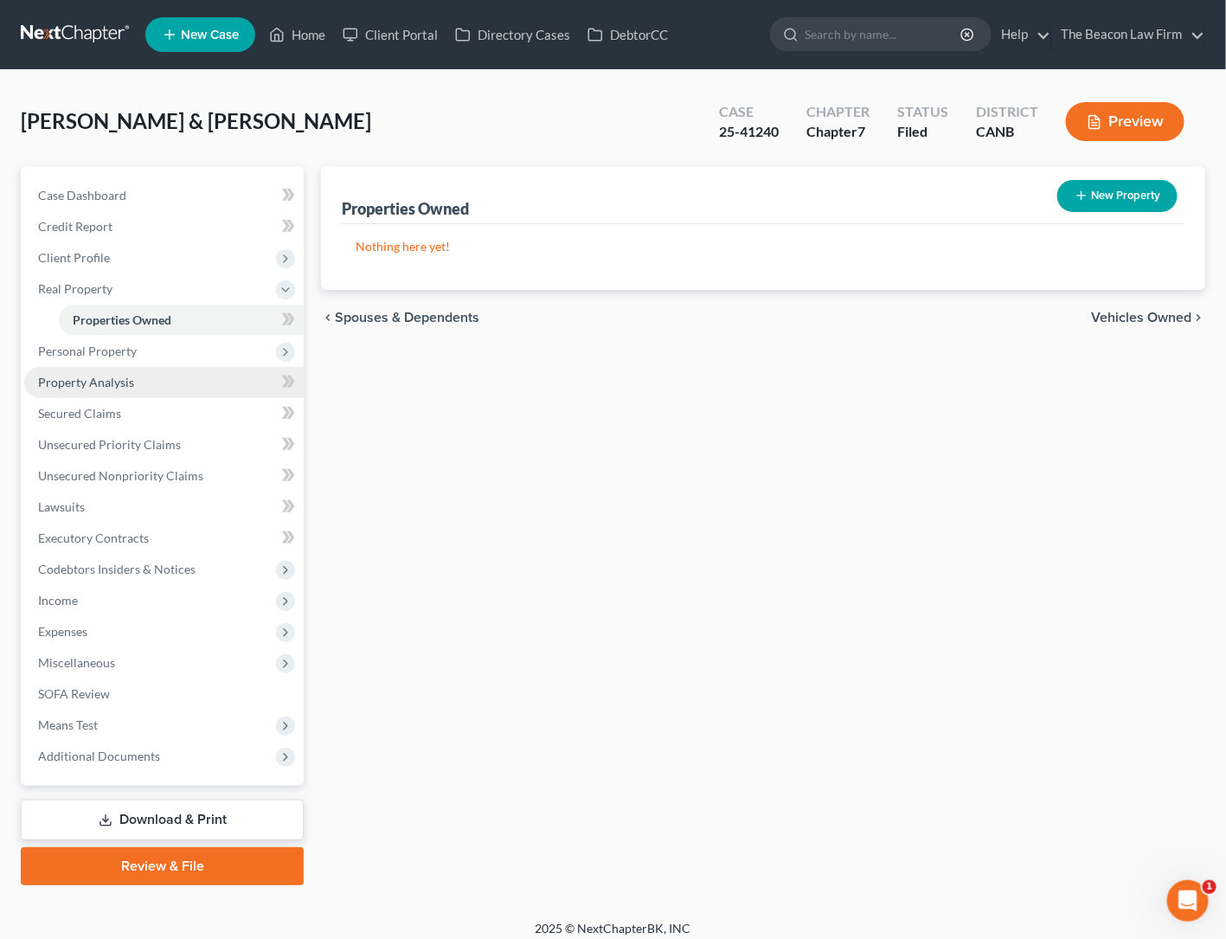
click at [115, 388] on link "Property Analysis" at bounding box center [164, 382] width 280 height 31
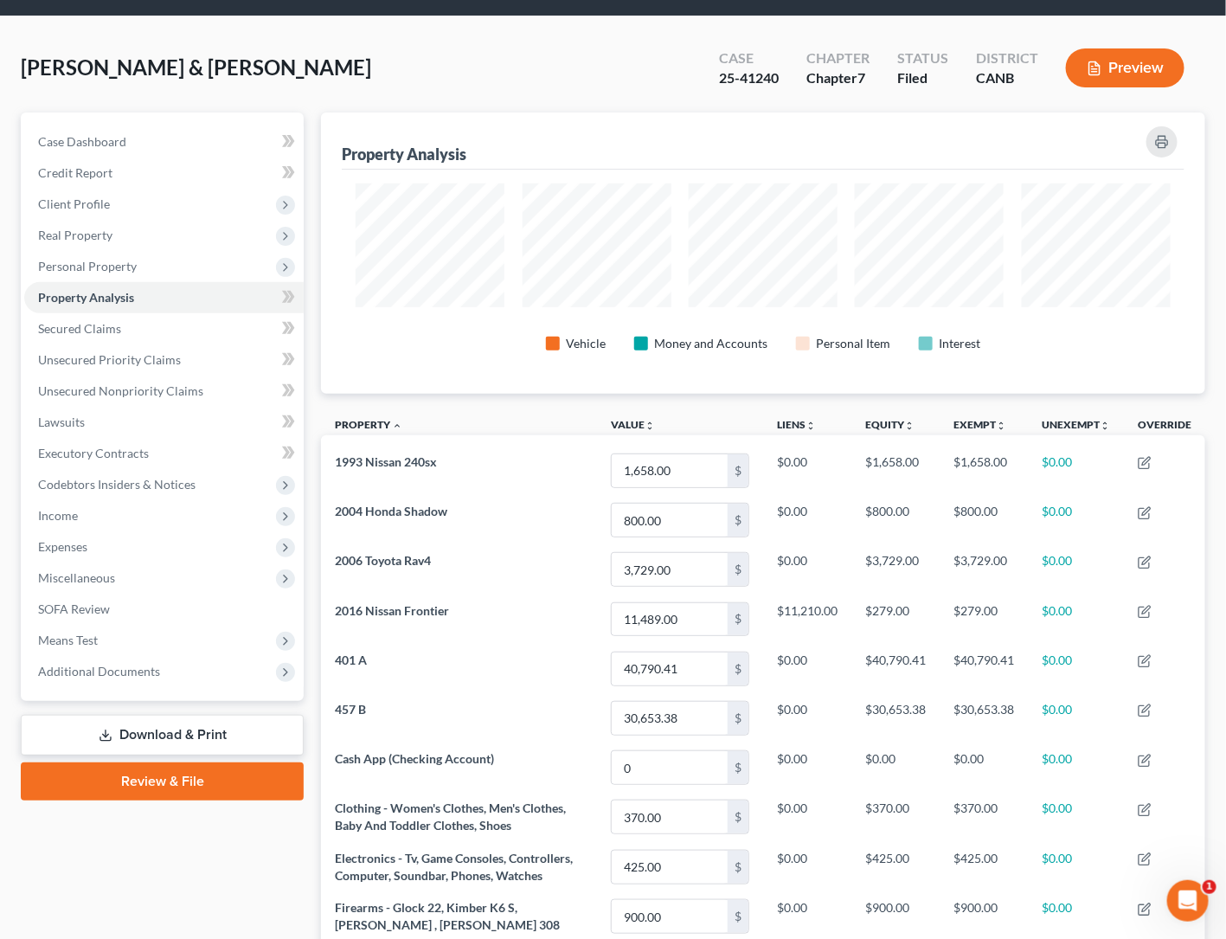
scroll to position [40, 0]
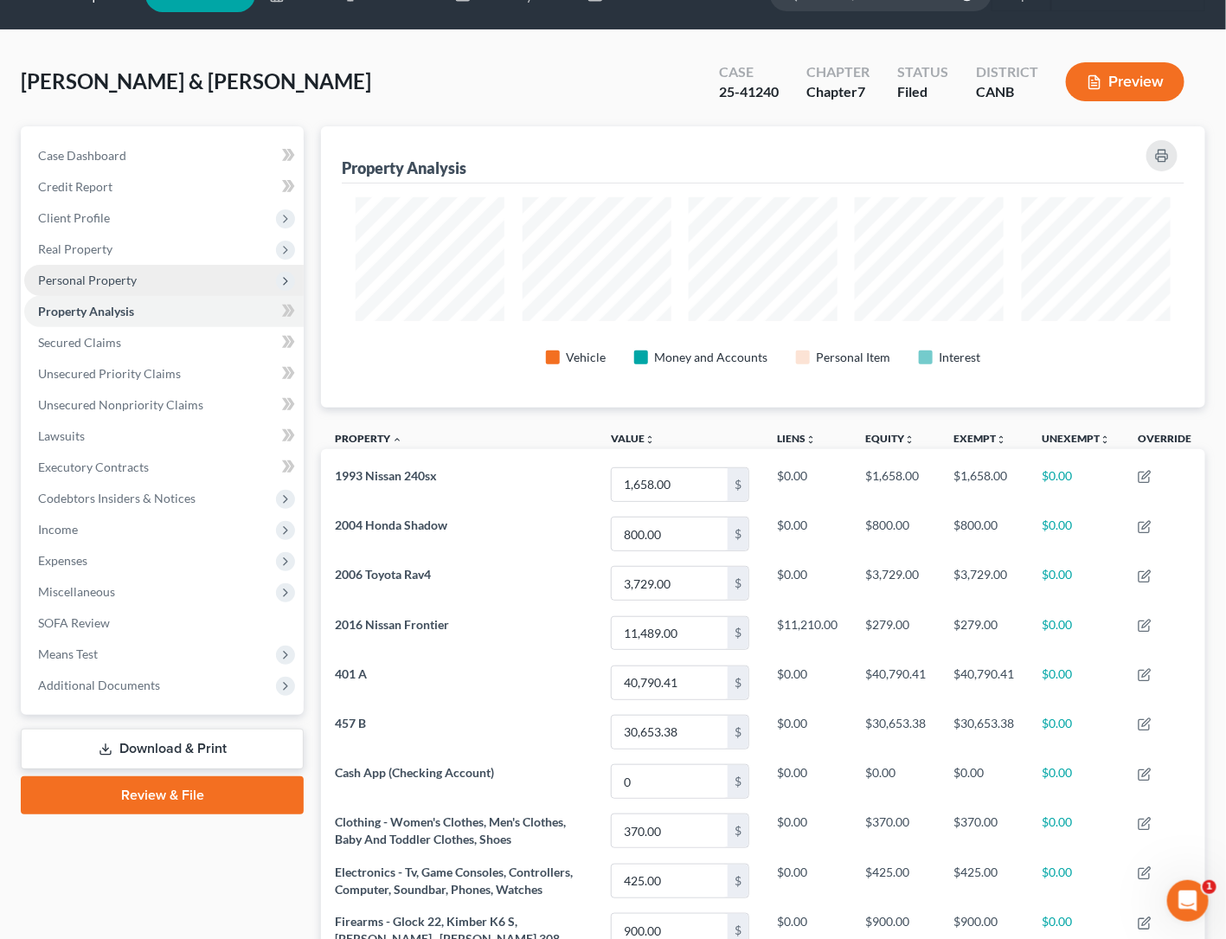
click at [81, 273] on span "Personal Property" at bounding box center [87, 280] width 99 height 15
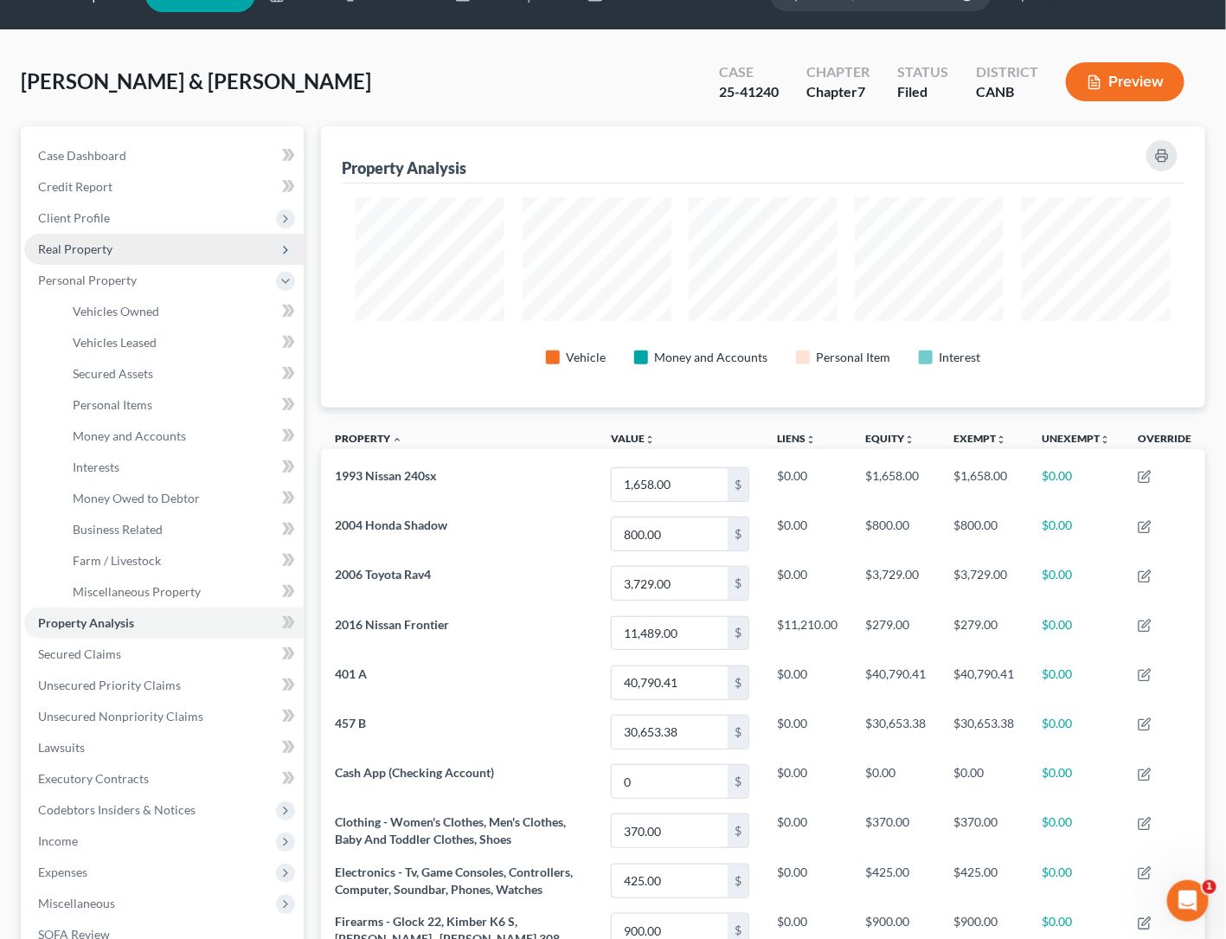
click at [103, 245] on span "Real Property" at bounding box center [75, 248] width 74 height 15
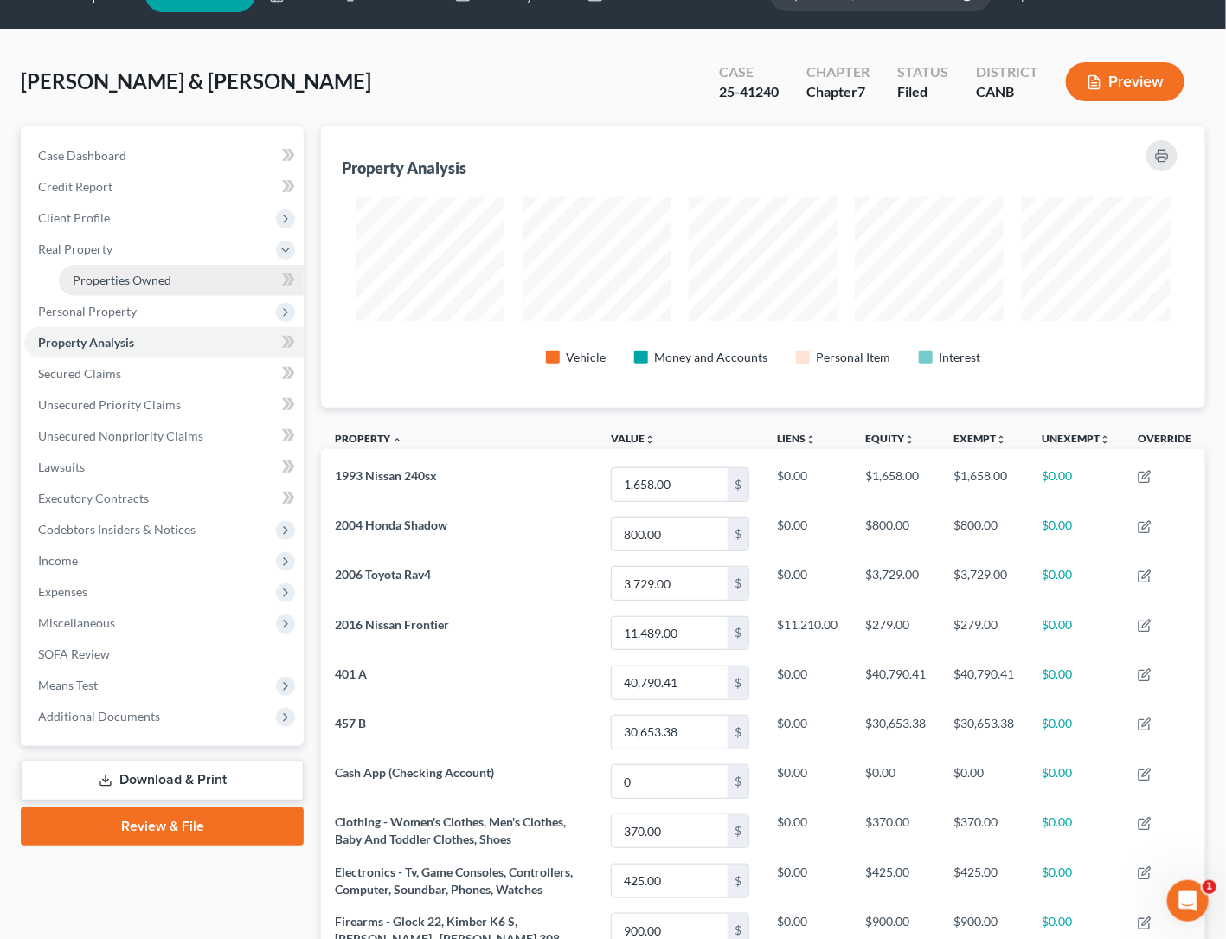
click at [122, 273] on span "Properties Owned" at bounding box center [122, 280] width 99 height 15
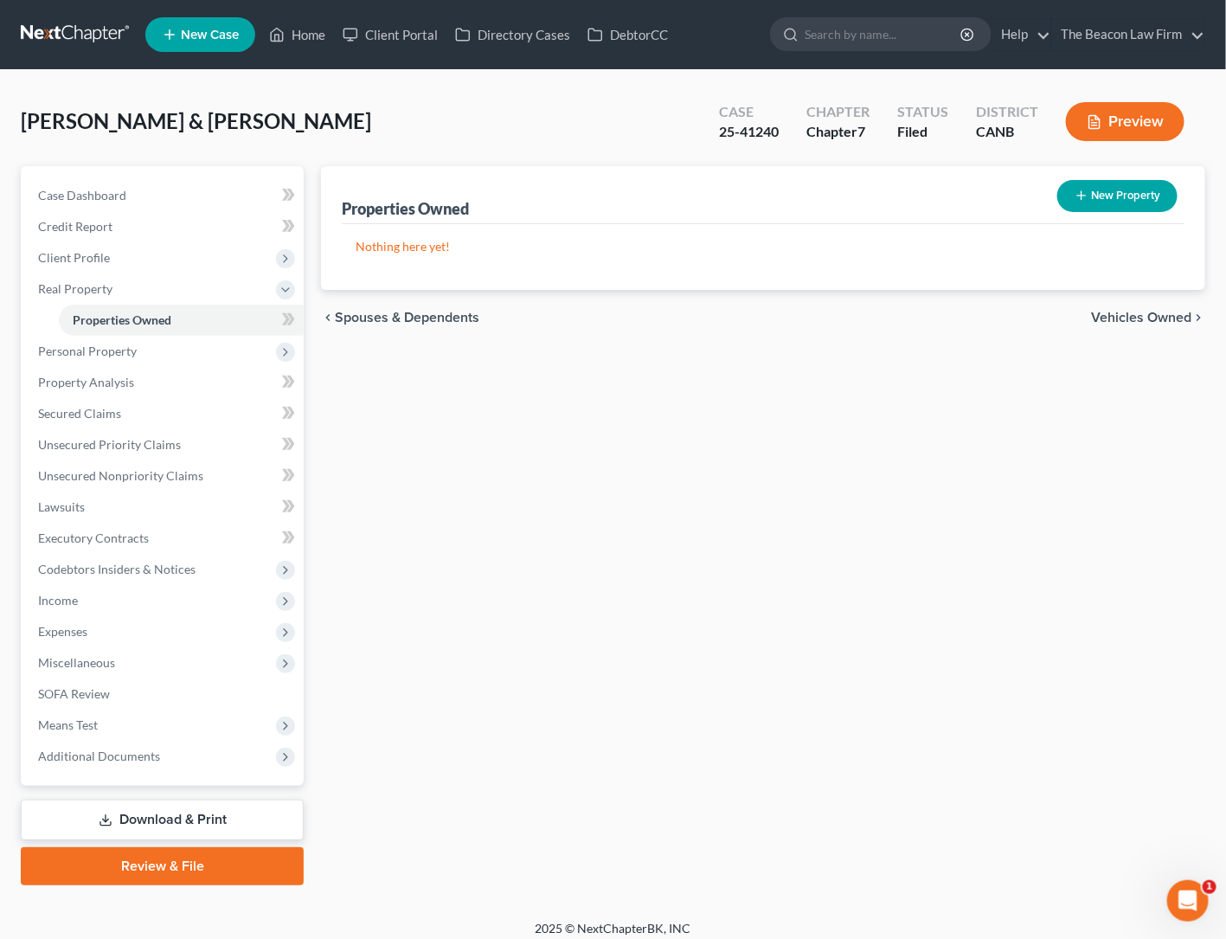
click at [846, 483] on div "Properties Owned New Property Nothing here yet! Property Market Value Liens Exe…" at bounding box center [763, 525] width 902 height 719
click at [572, 435] on div "Properties Owned New Property Nothing here yet! Property Market Value Liens Exe…" at bounding box center [763, 525] width 902 height 719
click at [111, 354] on span "Personal Property" at bounding box center [87, 351] width 99 height 15
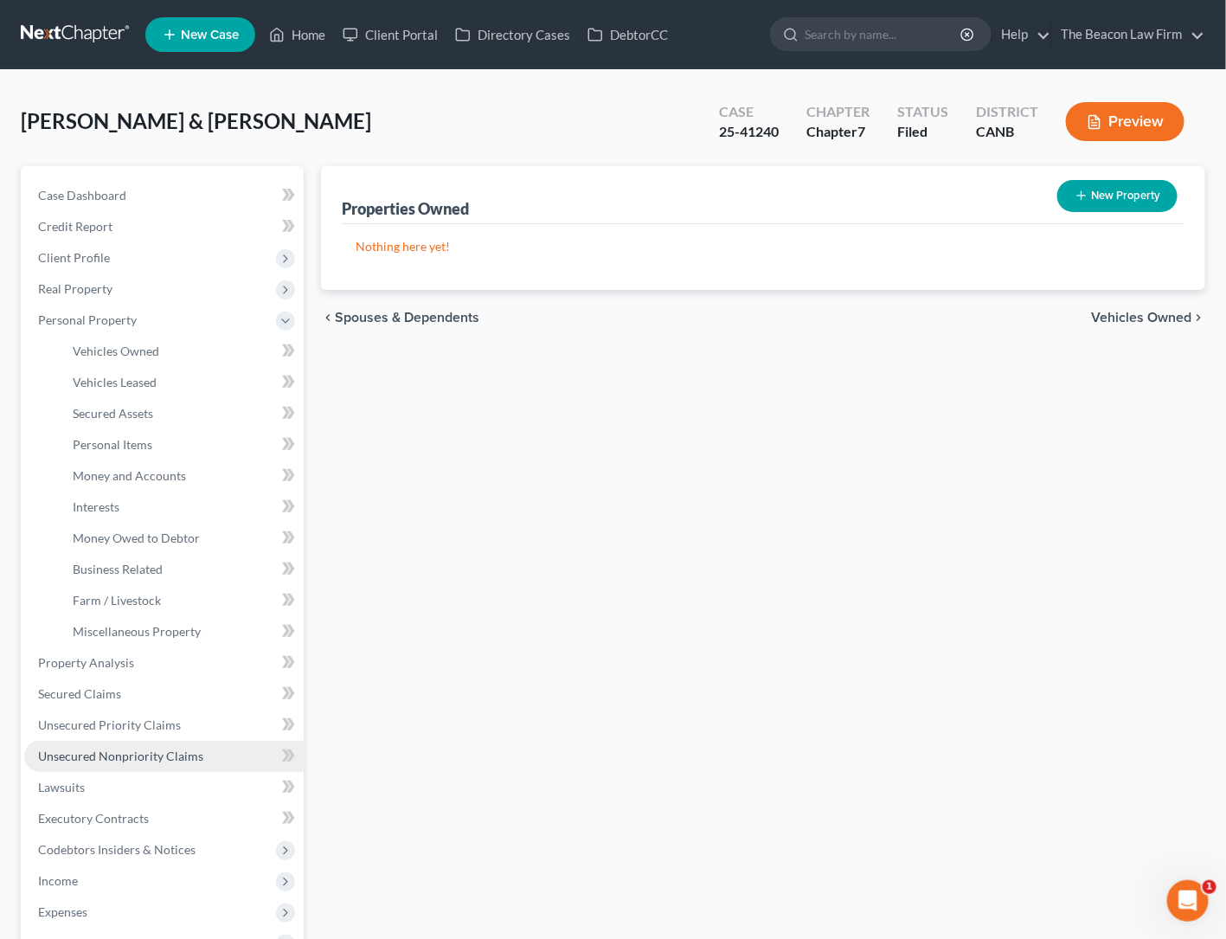
click at [140, 751] on span "Unsecured Nonpriority Claims" at bounding box center [120, 756] width 165 height 15
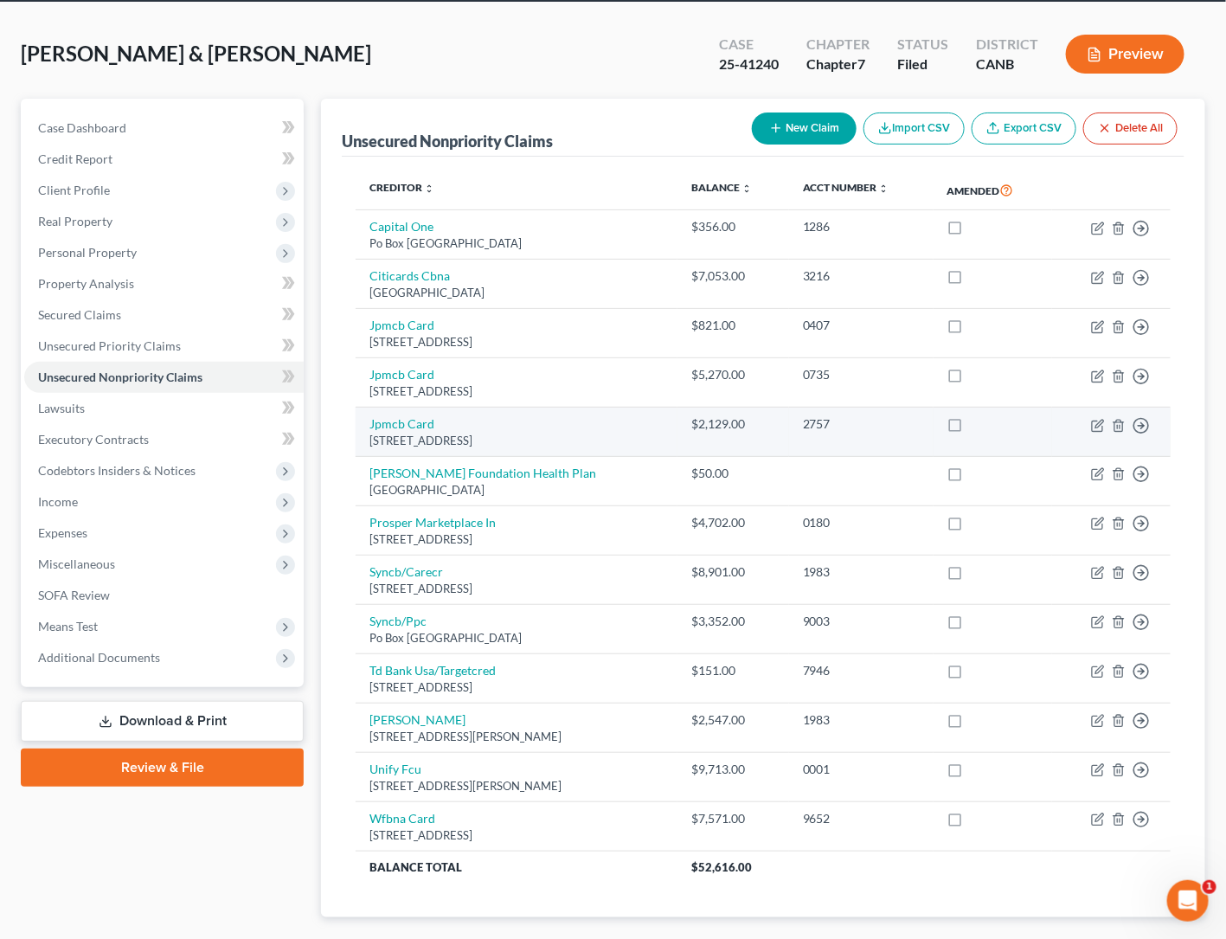
scroll to position [129, 0]
